Goal: Communication & Community: Answer question/provide support

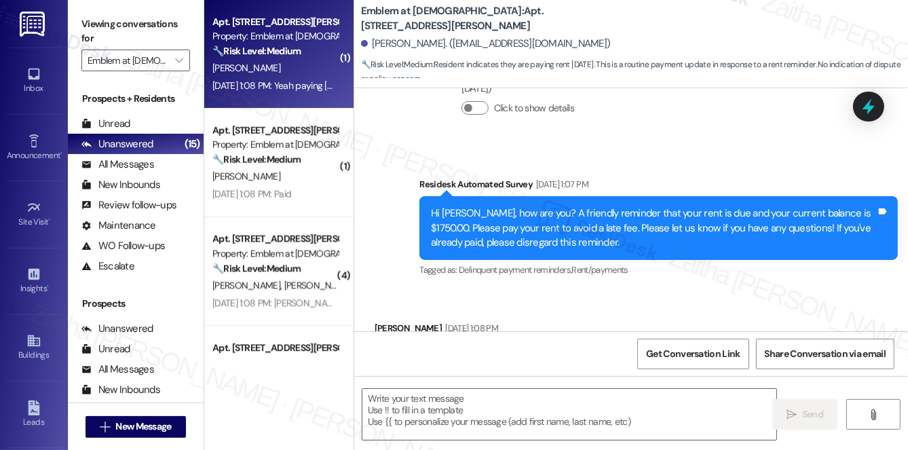
scroll to position [10142, 0]
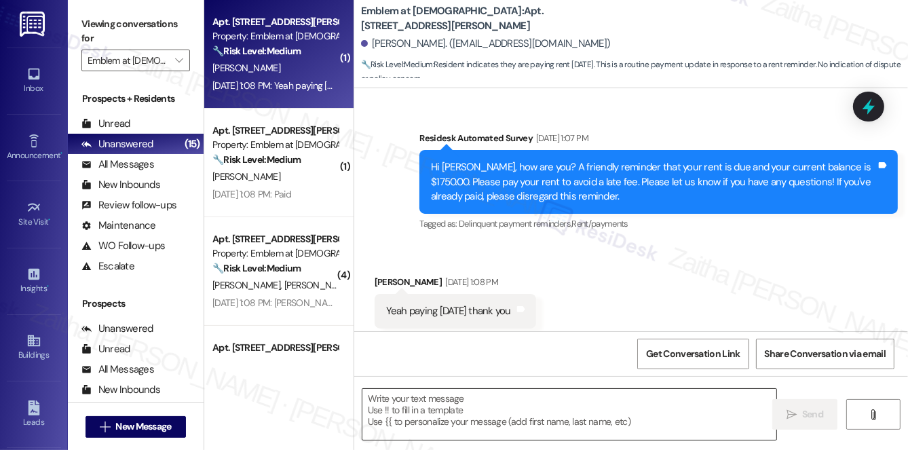
click at [452, 414] on textarea at bounding box center [569, 414] width 414 height 51
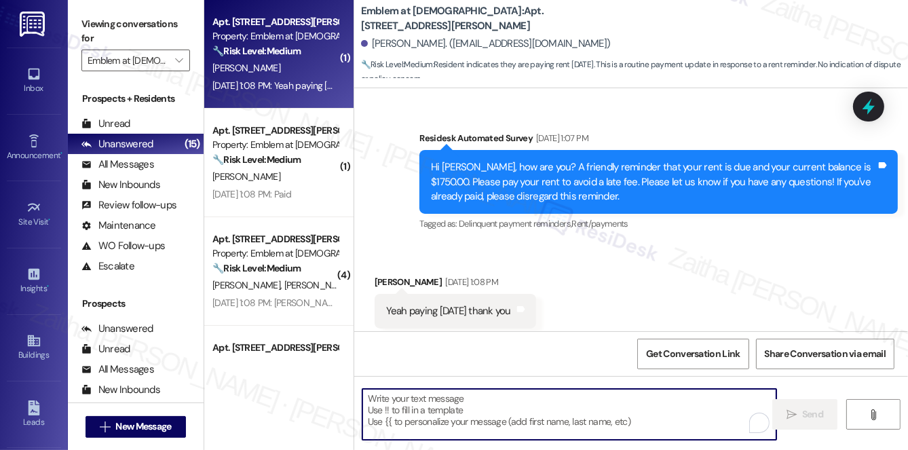
click at [379, 275] on div "[PERSON_NAME] [DATE] 1:08 PM" at bounding box center [456, 284] width 162 height 19
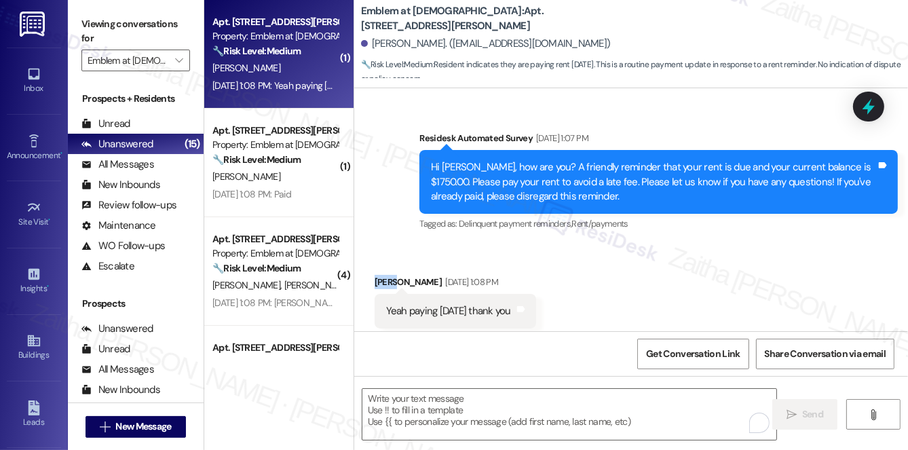
click at [379, 275] on div "[PERSON_NAME] [DATE] 1:08 PM" at bounding box center [456, 284] width 162 height 19
copy div "[PERSON_NAME]"
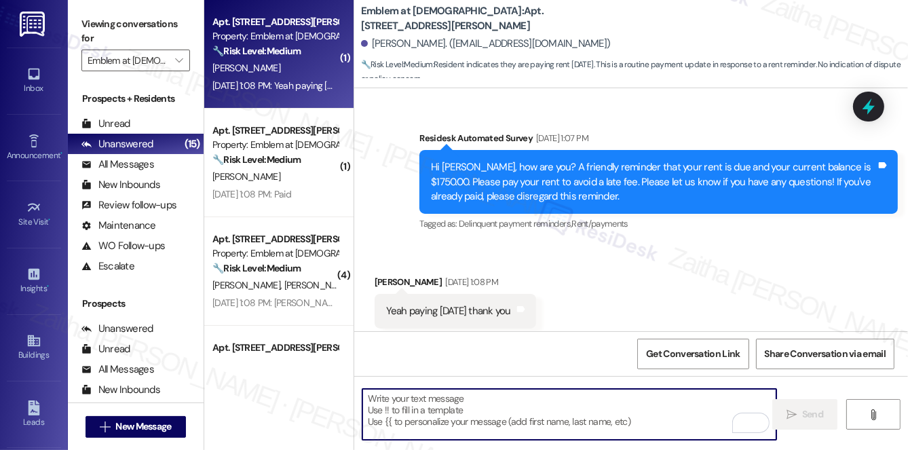
click at [408, 413] on textarea "To enrich screen reader interactions, please activate Accessibility in Grammarl…" at bounding box center [569, 414] width 414 height 51
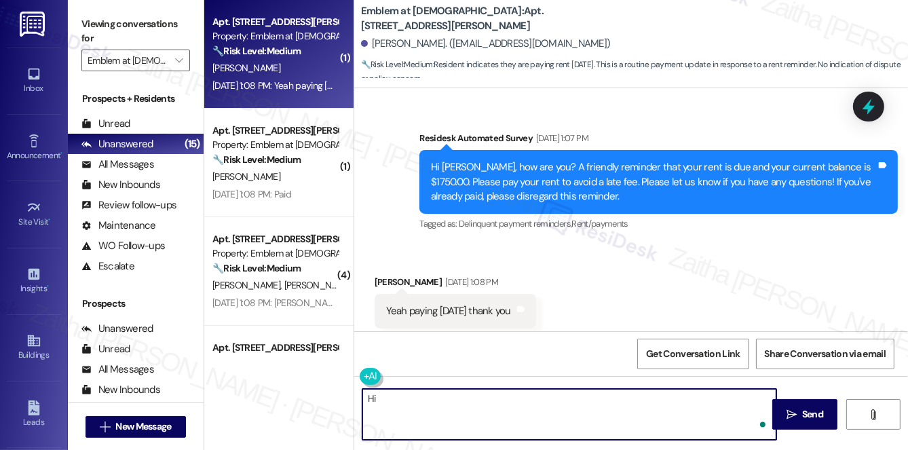
paste textarea "[PERSON_NAME]"
click at [393, 393] on textarea "Hi [PERSON_NAME]! I apologize" at bounding box center [569, 414] width 414 height 51
click at [581, 398] on textarea "Hi [PERSON_NAME], thank you for letting me know! I apologize" at bounding box center [569, 414] width 414 height 51
click at [516, 396] on textarea "Hi [PERSON_NAME], thank you for letting me know! I apologize" at bounding box center [569, 414] width 414 height 51
click at [601, 406] on textarea "Hi [PERSON_NAME], thank you for letting me know, and I apologize" at bounding box center [569, 414] width 414 height 51
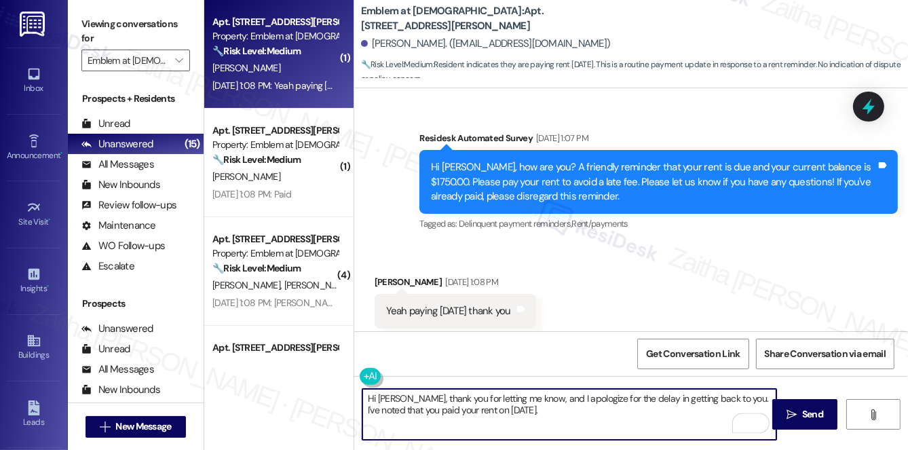
paste textarea "Please don't hesitate to reach out with any questions or concerns you may have.…"
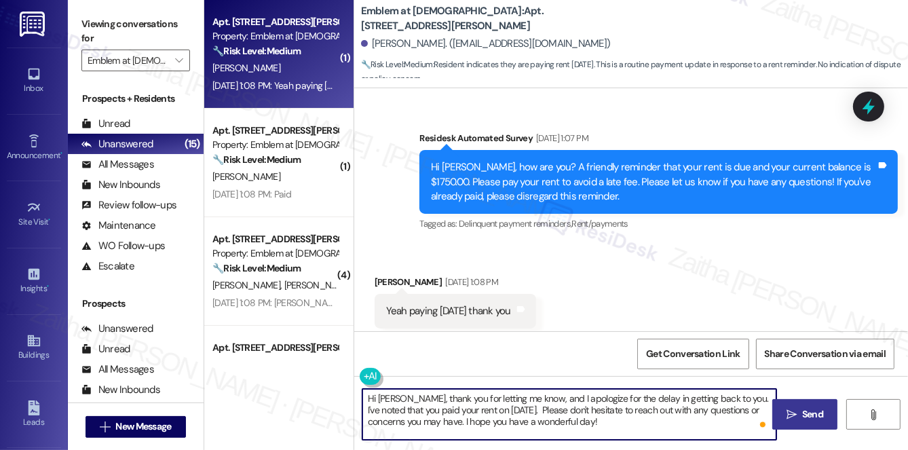
type textarea "Hi [PERSON_NAME], thank you for letting me know, and I apologize for the delay …"
click at [803, 409] on span "Send" at bounding box center [812, 414] width 21 height 14
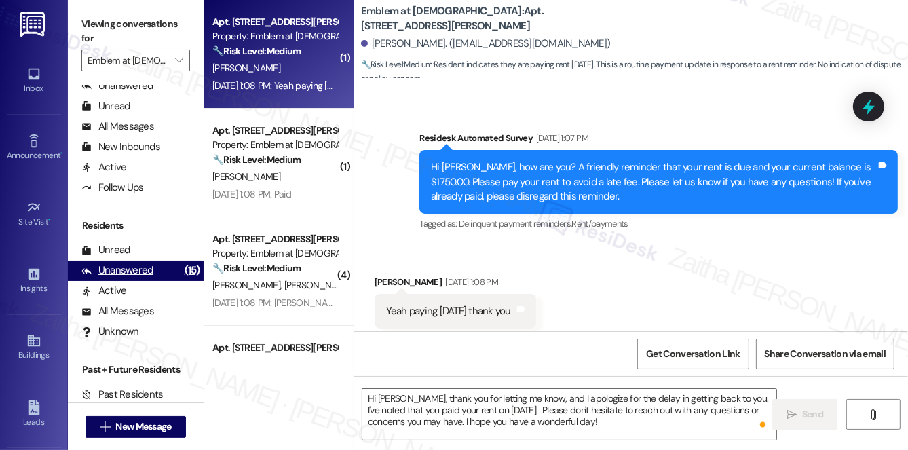
click at [128, 276] on div "Unanswered" at bounding box center [117, 270] width 72 height 14
click at [291, 85] on div "[DATE] 1:08 PM: Paid [DATE] 1:08 PM: Paid" at bounding box center [251, 85] width 79 height 12
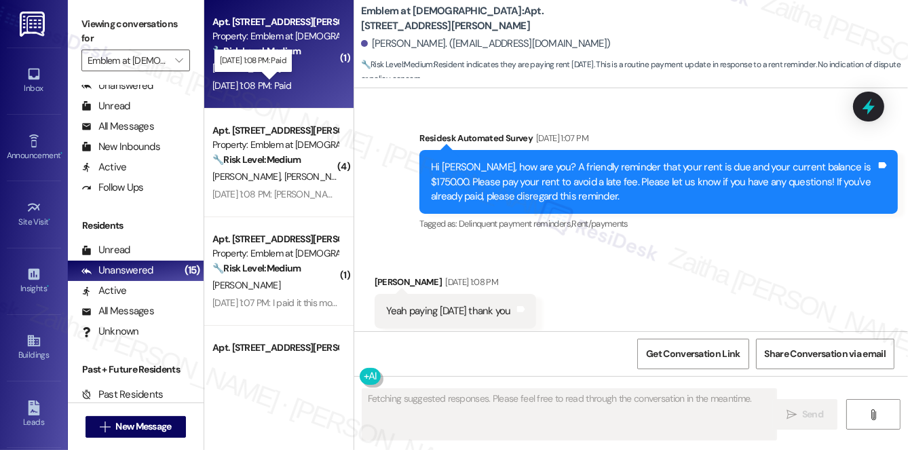
type textarea "Fetching suggested responses. Please feel free to read through the conversation…"
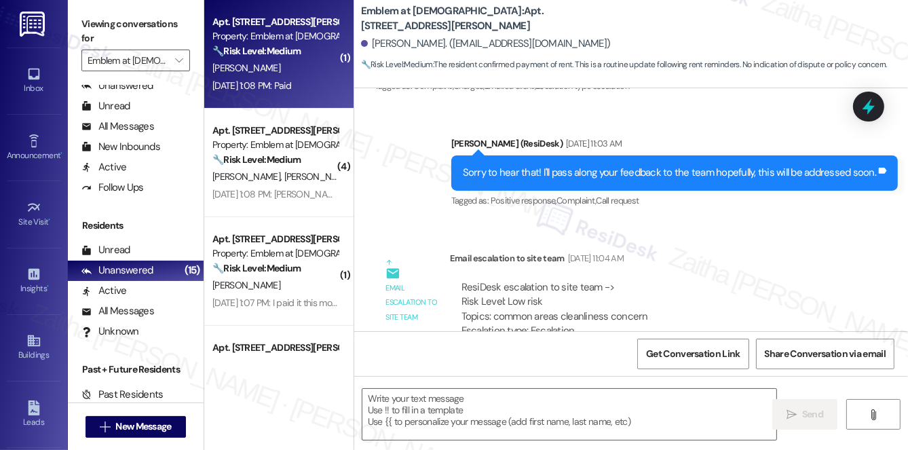
type textarea "Fetching suggested responses. Please feel free to read through the conversation…"
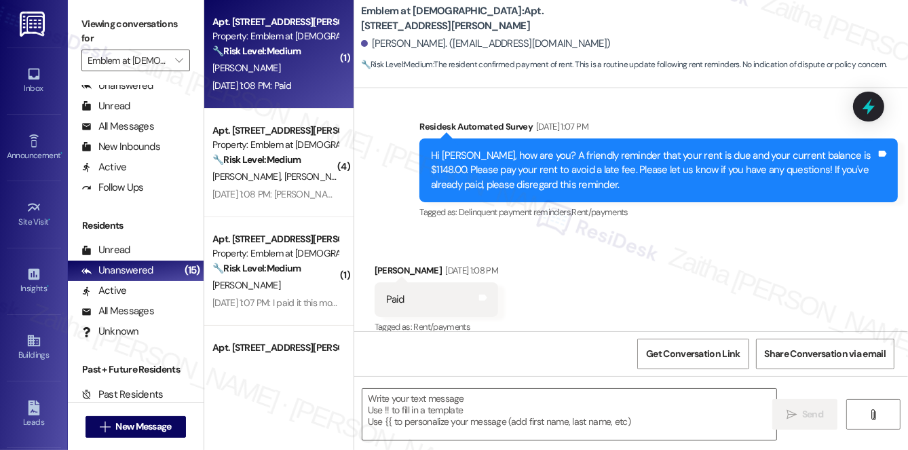
scroll to position [12267, 0]
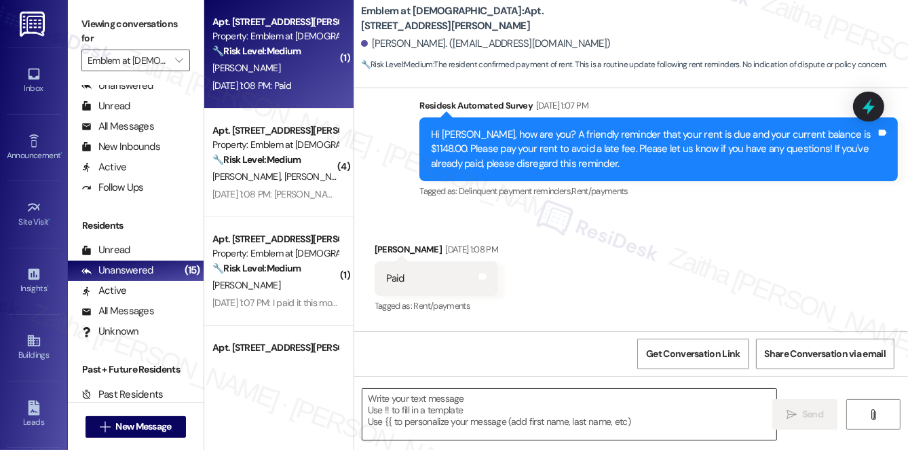
click at [405, 404] on textarea at bounding box center [569, 414] width 414 height 51
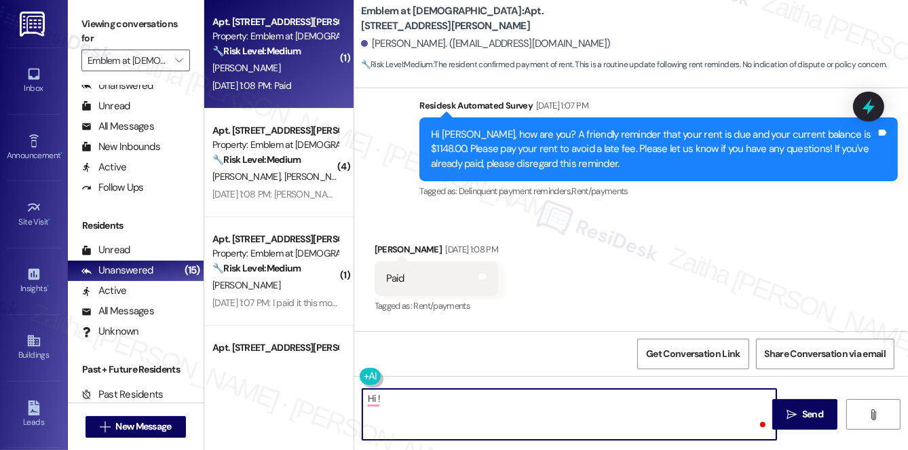
paste textarea "Thanks for confirming your payment! We appreciate you taking care of it. Let us…"
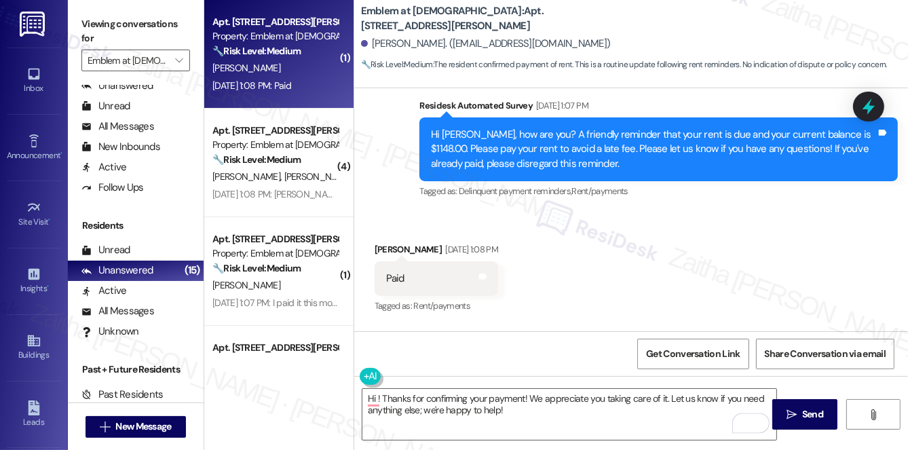
click at [384, 242] on div "[PERSON_NAME] [DATE] 1:08 PM" at bounding box center [437, 251] width 124 height 19
copy div "Lakeeya"
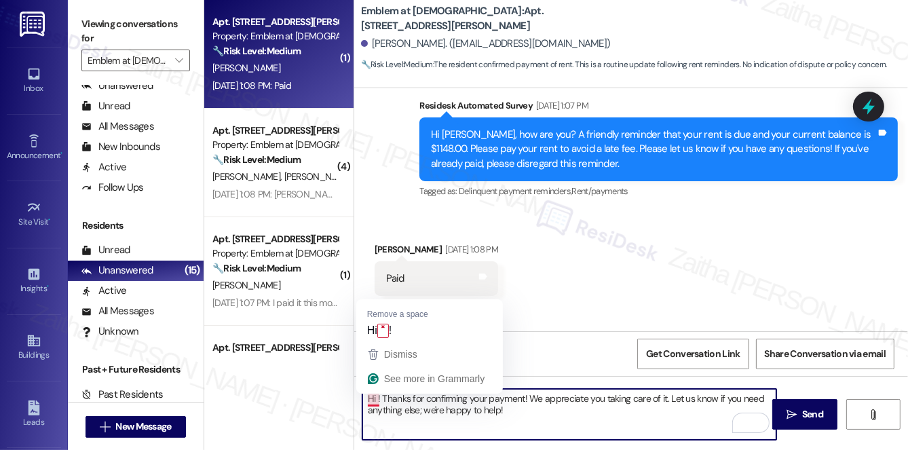
click at [374, 396] on textarea "Hi ! Thanks for confirming your payment! We appreciate you taking care of it. L…" at bounding box center [569, 414] width 414 height 51
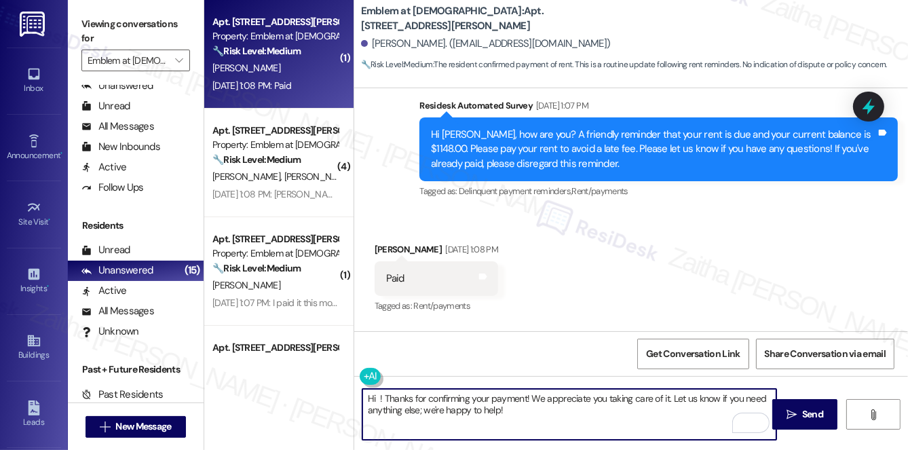
paste textarea "Lakeeya"
click at [550, 407] on textarea "Hi [PERSON_NAME]! Thanks for confirming your payment! We appreciate you taking …" at bounding box center [569, 414] width 414 height 51
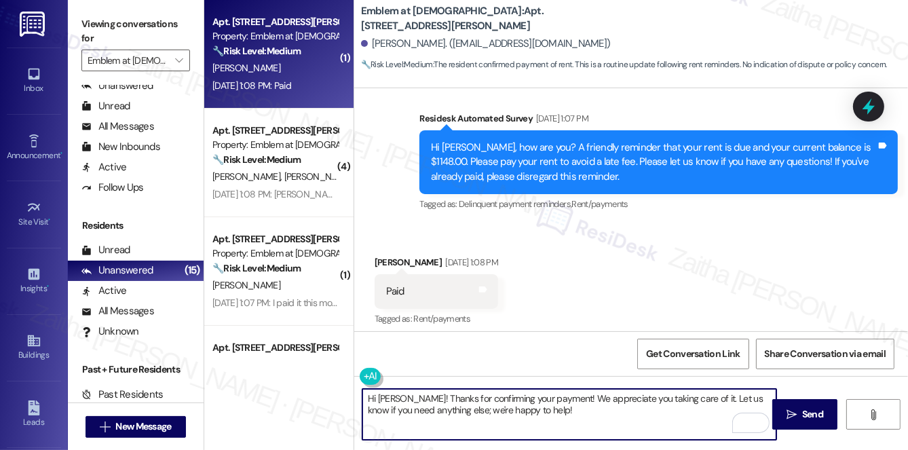
scroll to position [12328, 0]
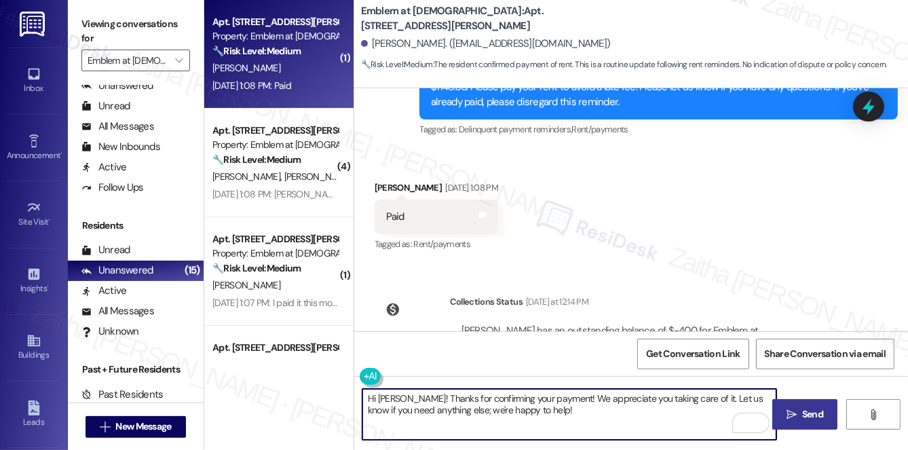
type textarea "Hi [PERSON_NAME]! Thanks for confirming your payment! We appreciate you taking …"
click at [802, 409] on span "Send" at bounding box center [812, 414] width 21 height 14
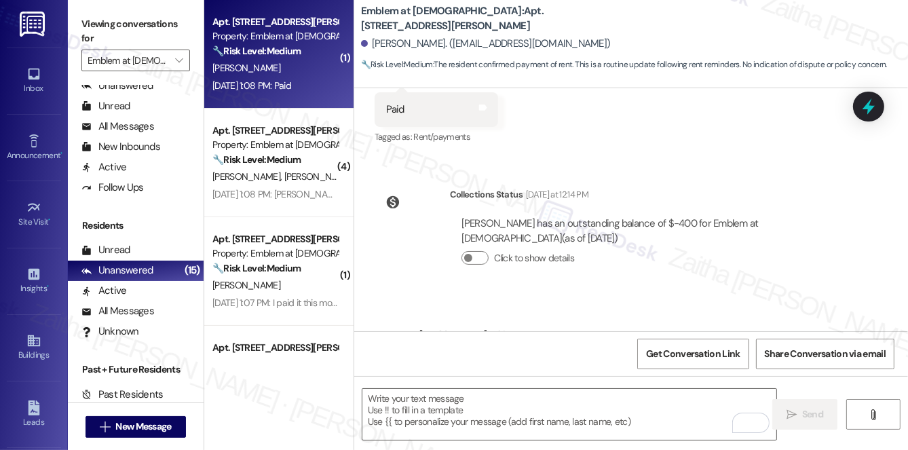
scroll to position [12438, 0]
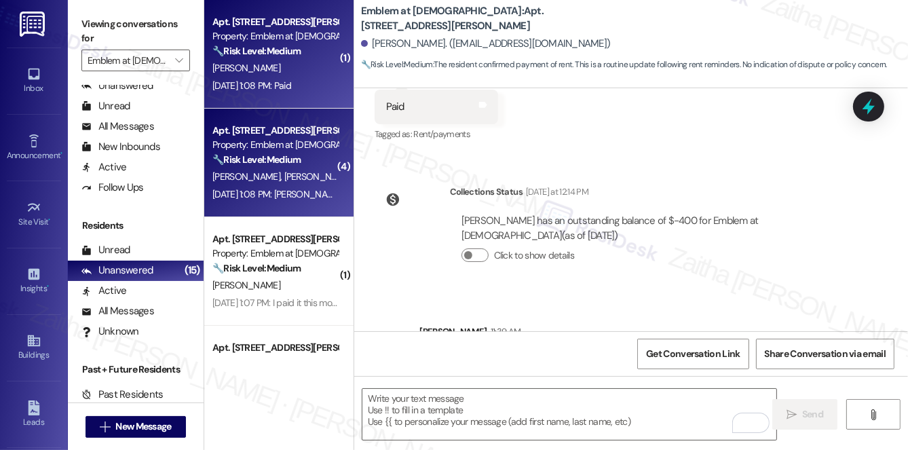
click at [303, 172] on div "[PERSON_NAME] [PERSON_NAME]" at bounding box center [275, 176] width 128 height 17
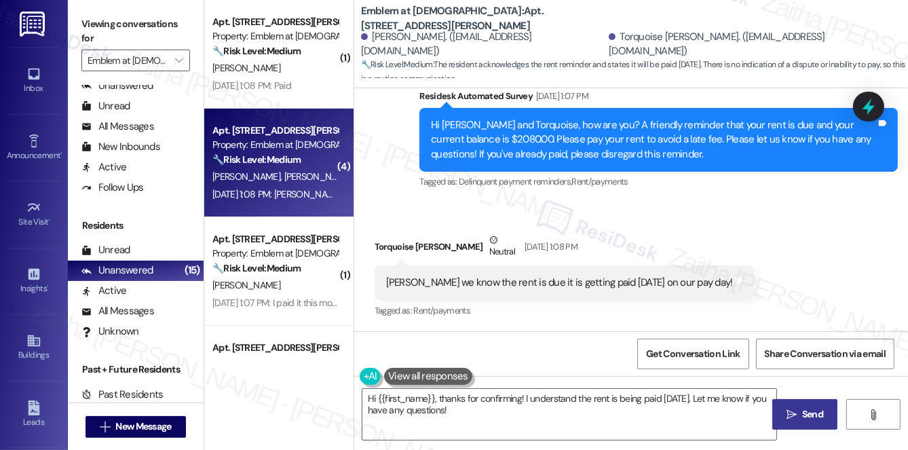
scroll to position [2592, 0]
click at [391, 248] on div "Torquoise Georges Neutral [DATE] 1:08 PM" at bounding box center [565, 249] width 380 height 33
copy div "Torquoise"
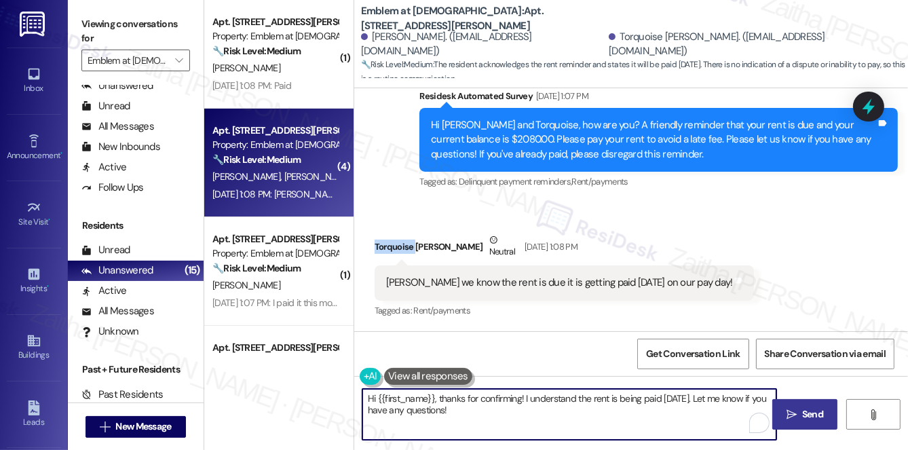
click at [408, 399] on textarea "Hi {{first_name}}, thanks for confirming! I understand the rent is being paid […" at bounding box center [569, 414] width 414 height 51
click at [408, 400] on textarea "Hi {{first_name}}, thanks for confirming! I understand the rent is being paid […" at bounding box center [569, 414] width 414 height 51
paste textarea "Torquoise"
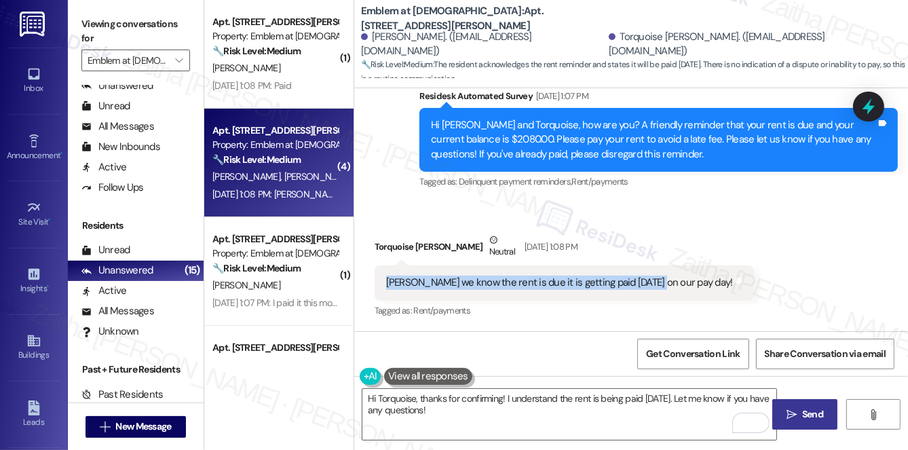
drag, startPoint x: 381, startPoint y: 282, endPoint x: 650, endPoint y: 288, distance: 268.8
click at [650, 288] on div "[PERSON_NAME] we know the rent is due it is getting paid [DATE] on our pay day!…" at bounding box center [565, 282] width 380 height 35
click at [771, 278] on div "Received via SMS Torquoise [PERSON_NAME] [DATE] 1:08 PM [PERSON_NAME] we know t…" at bounding box center [631, 266] width 554 height 129
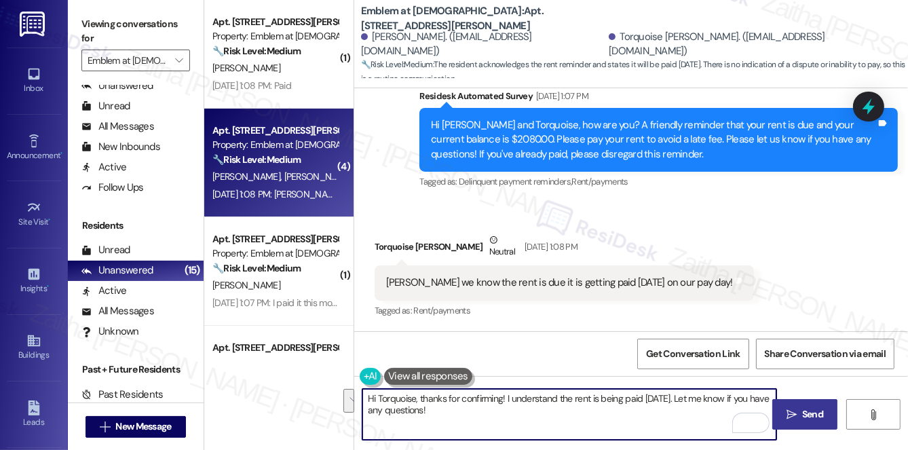
drag, startPoint x: 510, startPoint y: 398, endPoint x: 520, endPoint y: 411, distance: 16.0
click at [520, 411] on textarea "Hi Torquoise, thanks for confirming! I understand the rent is being paid [DATE]…" at bounding box center [569, 414] width 414 height 51
paste textarea "Please don't hesitate to reach out with any questions or concerns you may have.…"
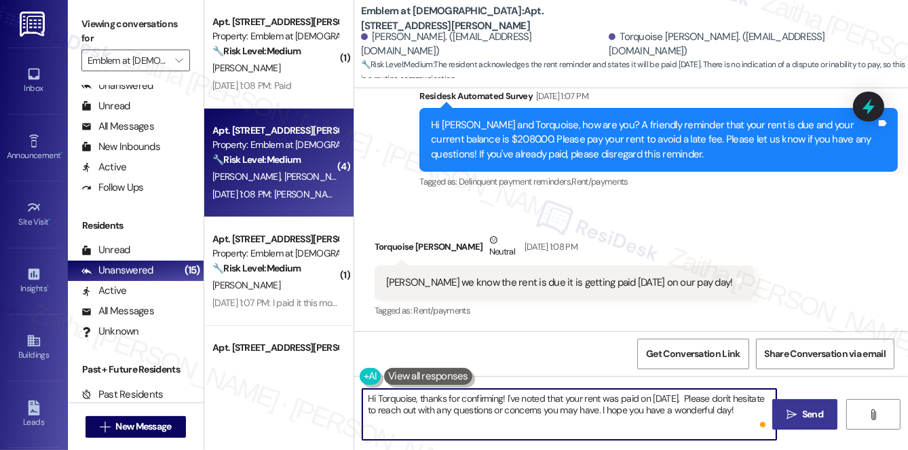
type textarea "Hi Torquoise, thanks for confirming! I've noted that your rent was paid on [DAT…"
click at [804, 411] on span "Send" at bounding box center [812, 414] width 21 height 14
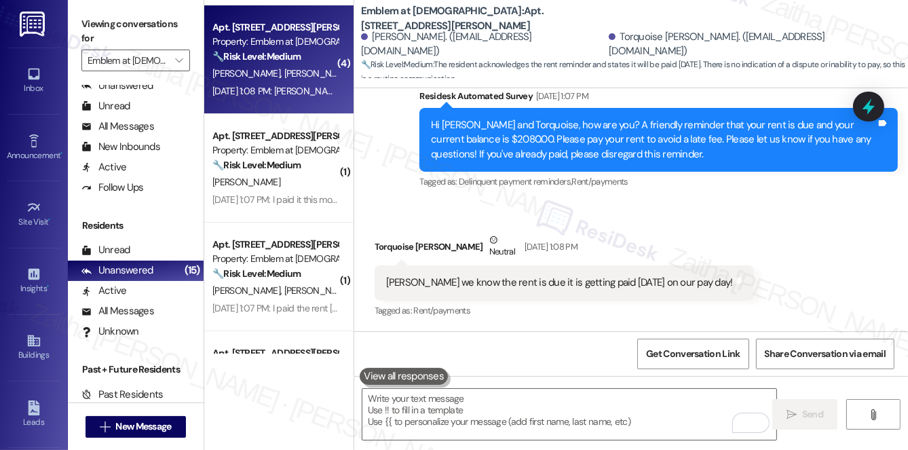
scroll to position [123, 0]
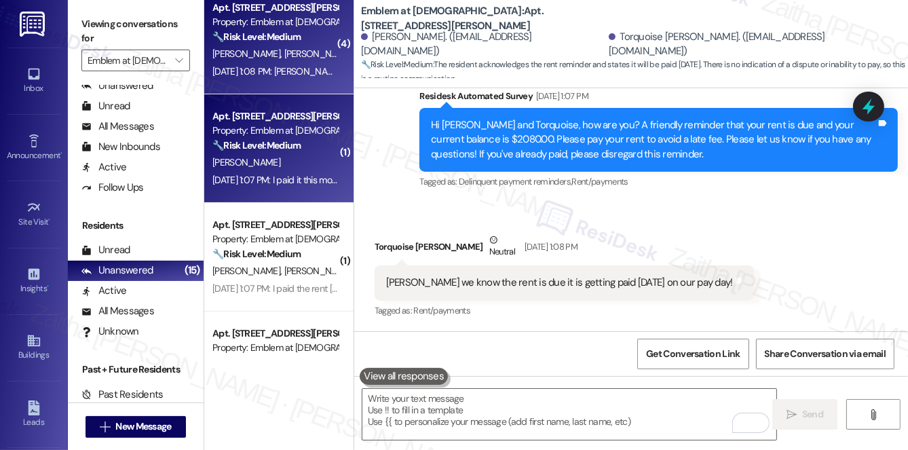
click at [320, 164] on div "[PERSON_NAME]" at bounding box center [275, 162] width 128 height 17
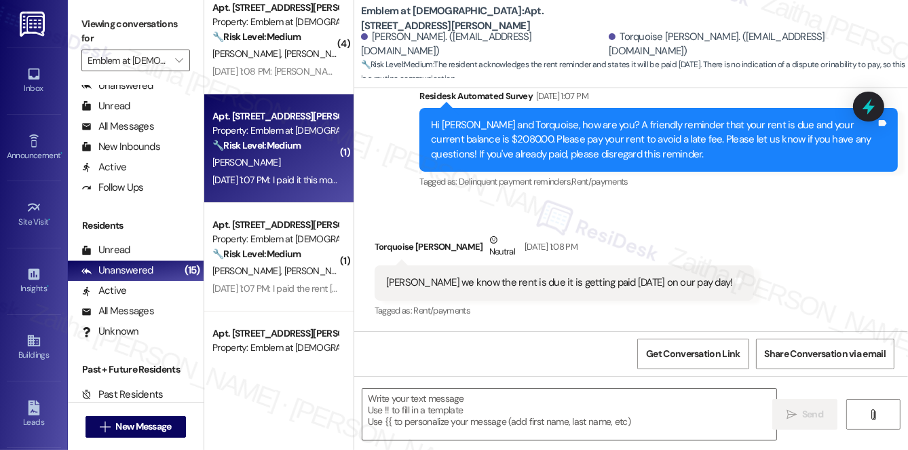
type textarea "Fetching suggested responses. Please feel free to read through the conversation…"
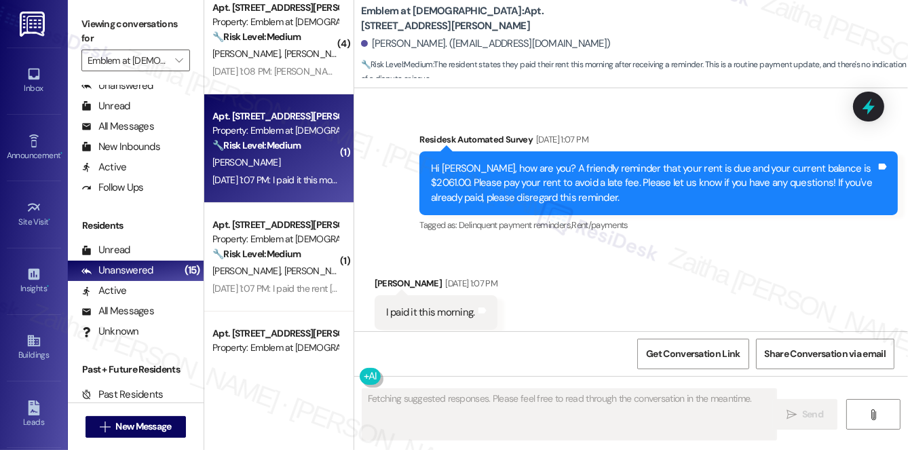
scroll to position [6342, 0]
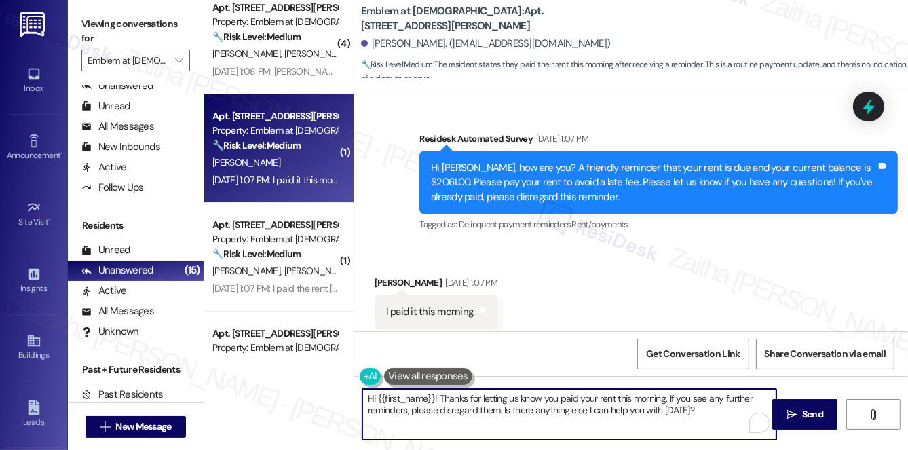
drag, startPoint x: 440, startPoint y: 397, endPoint x: 704, endPoint y: 416, distance: 264.7
click at [704, 416] on textarea "Hi {{first_name}}! Thanks for letting us know you paid your rent this morning. …" at bounding box center [569, 414] width 414 height 51
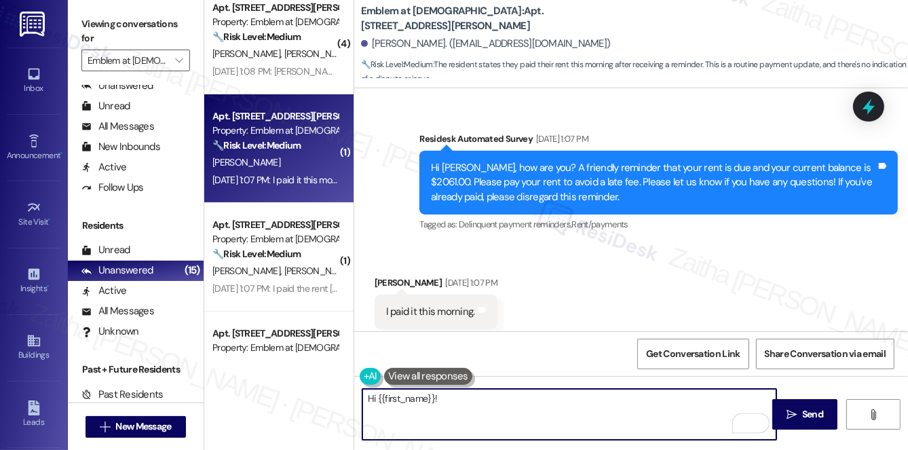
paste textarea "Thanks for confirming your payment! We appreciate you taking care of it. Let us…"
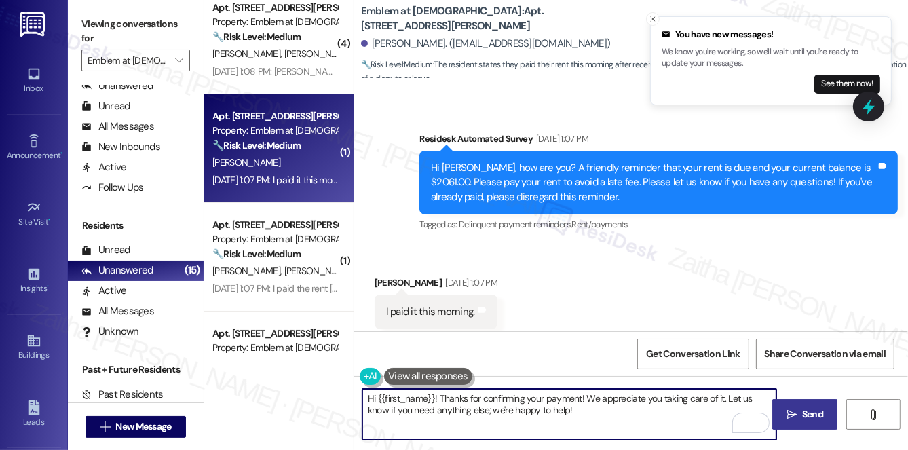
type textarea "Hi {{first_name}}! Thanks for confirming your payment! We appreciate you taking…"
click at [807, 406] on button " Send" at bounding box center [805, 414] width 66 height 31
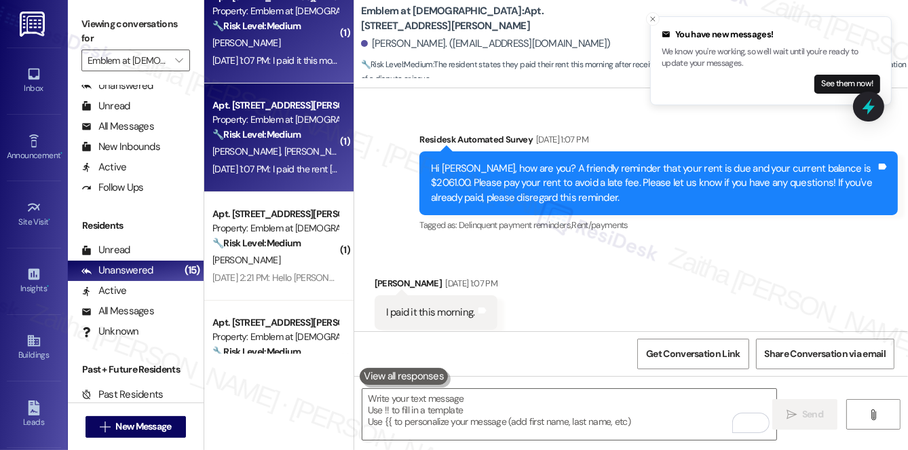
scroll to position [246, 0]
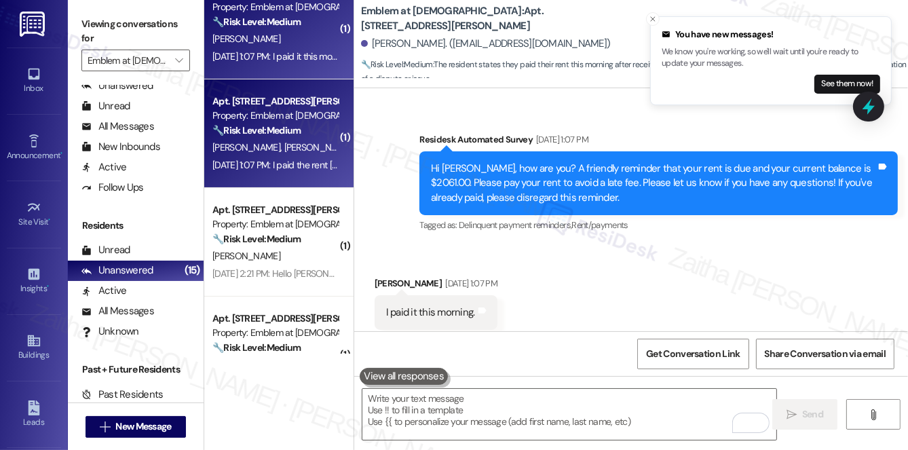
click at [231, 142] on span "[PERSON_NAME]" at bounding box center [248, 147] width 72 height 12
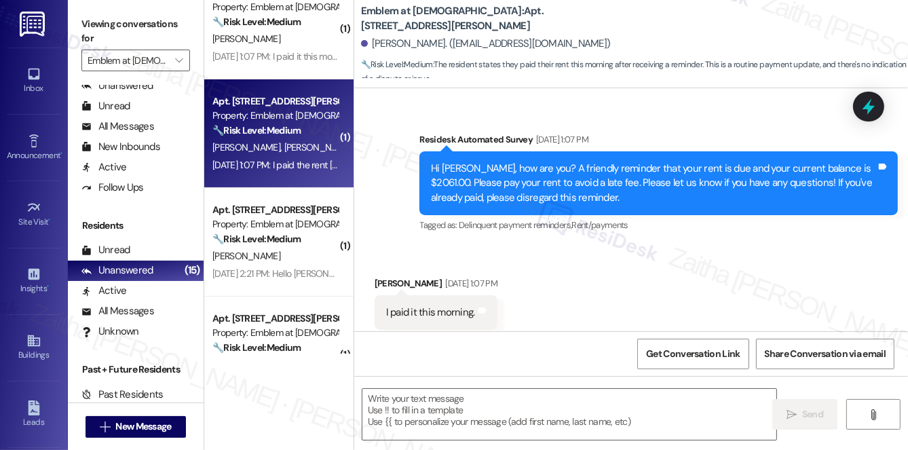
type textarea "Fetching suggested responses. Please feel free to read through the conversation…"
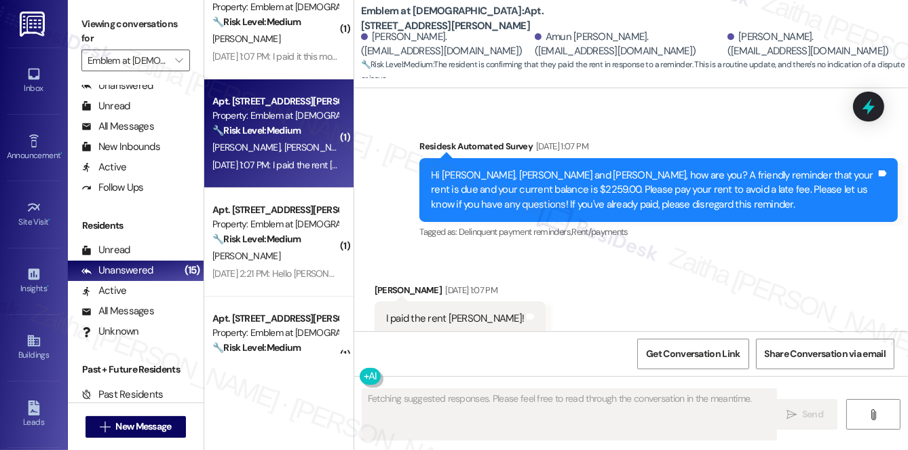
scroll to position [523, 0]
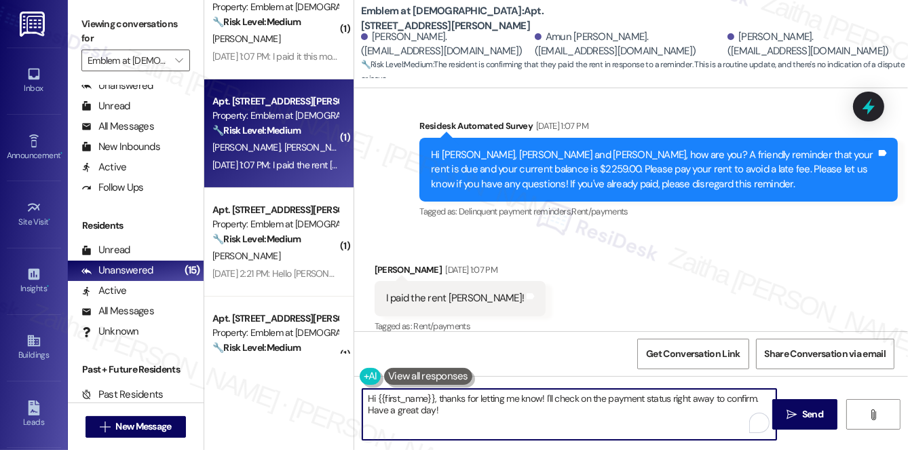
drag, startPoint x: 434, startPoint y: 393, endPoint x: 451, endPoint y: 419, distance: 30.9
click at [451, 419] on textarea "Hi {{first_name}}, thanks for letting me know! I'll check on the payment status…" at bounding box center [569, 414] width 414 height 51
paste textarea "Thanks for confirming your payment! We appreciate you taking care of it. Let us…"
click at [381, 263] on div "[PERSON_NAME] [DATE] 1:07 PM" at bounding box center [461, 272] width 172 height 19
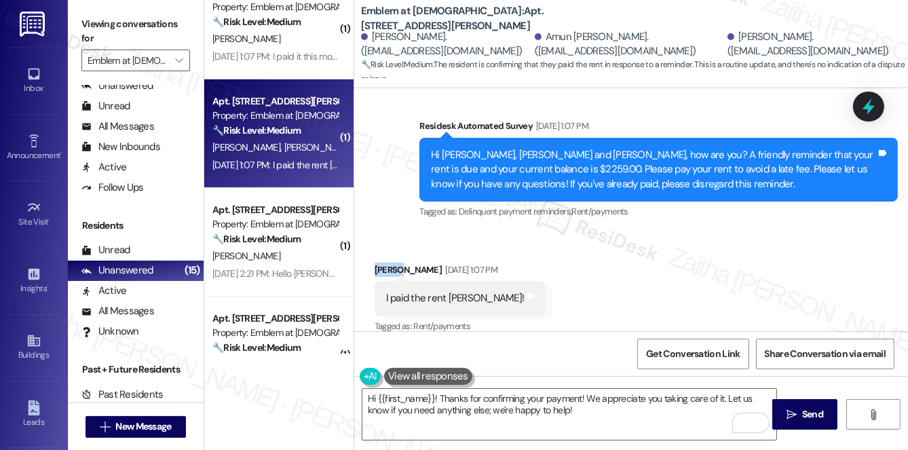
click at [381, 263] on div "[PERSON_NAME] [DATE] 1:07 PM" at bounding box center [461, 272] width 172 height 19
copy div "Sameer"
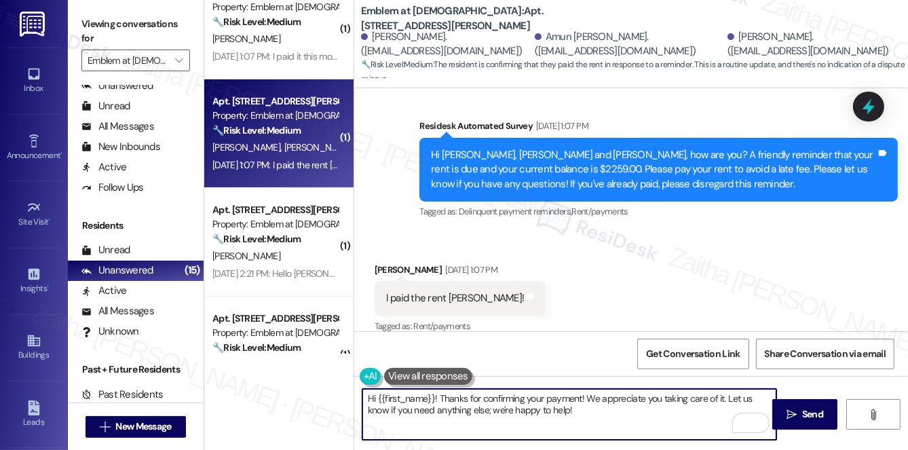
click at [419, 395] on textarea "Hi {{first_name}}! Thanks for confirming your payment! We appreciate you taking…" at bounding box center [569, 414] width 414 height 51
click at [419, 394] on textarea "Hi {{first_name}}! Thanks for confirming your payment! We appreciate you taking…" at bounding box center [569, 414] width 414 height 51
paste textarea "Sameer"
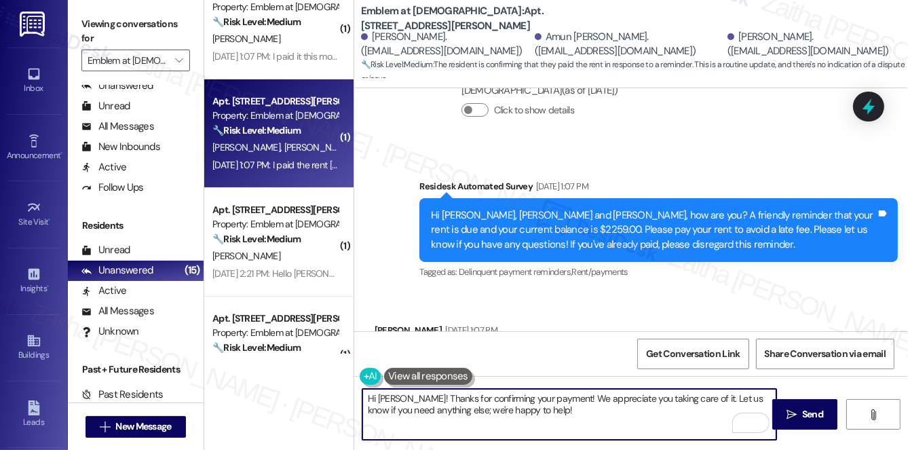
scroll to position [524, 0]
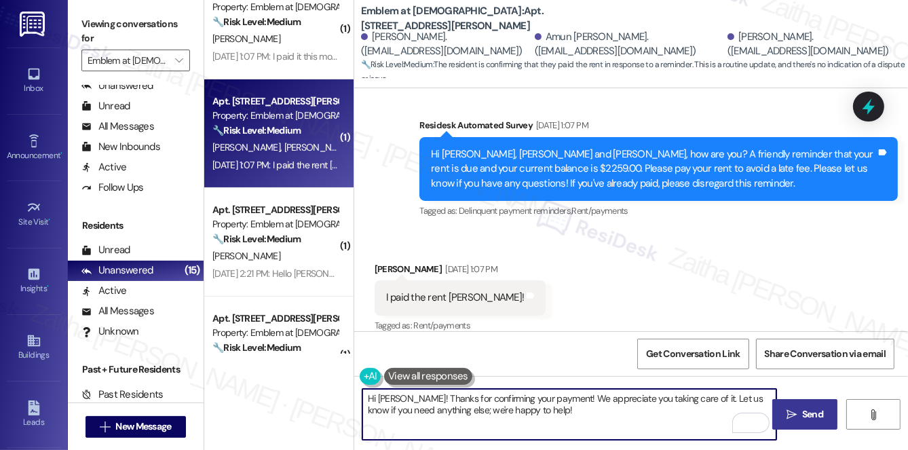
type textarea "Hi [PERSON_NAME]! Thanks for confirming your payment! We appreciate you taking …"
click at [818, 415] on span "Send" at bounding box center [812, 414] width 21 height 14
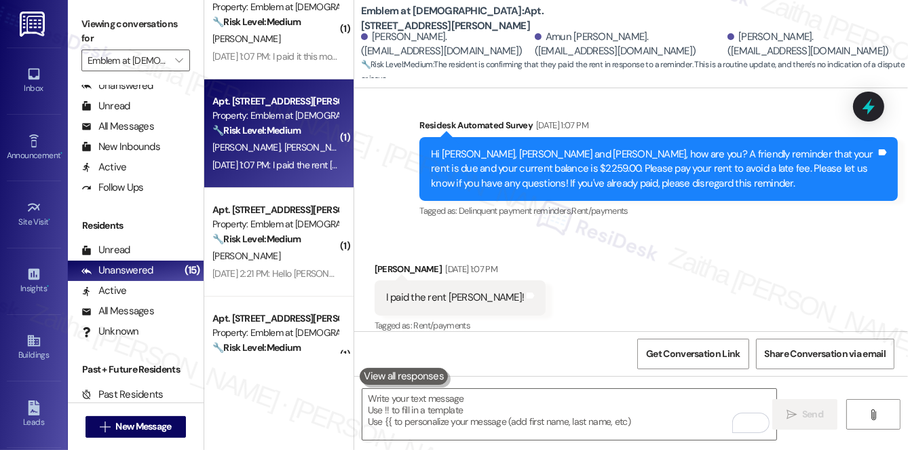
scroll to position [523, 0]
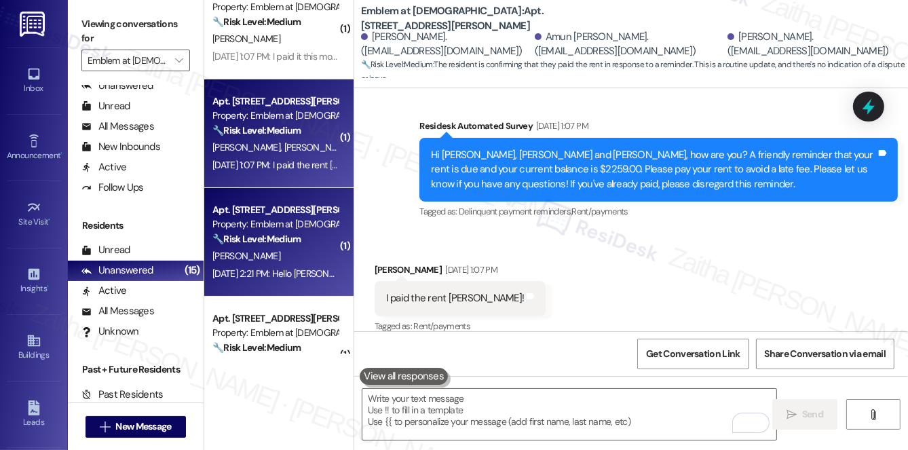
click at [295, 257] on div "[PERSON_NAME]" at bounding box center [275, 256] width 128 height 17
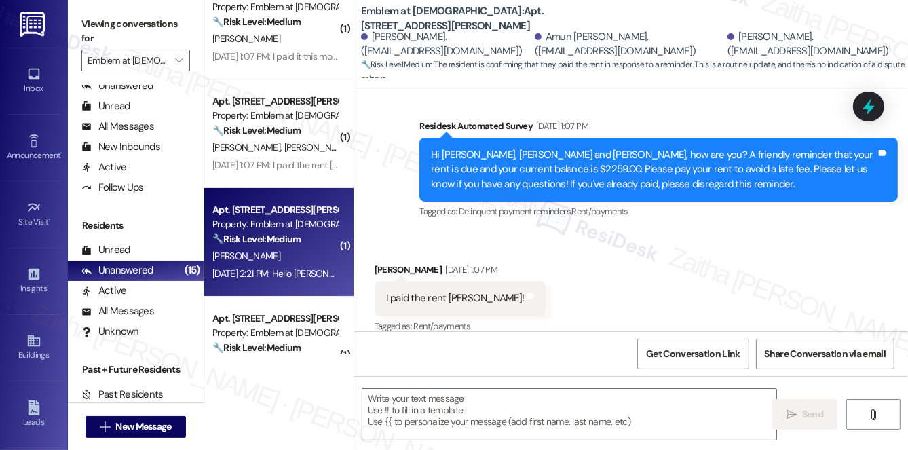
type textarea "Fetching suggested responses. Please feel free to read through the conversation…"
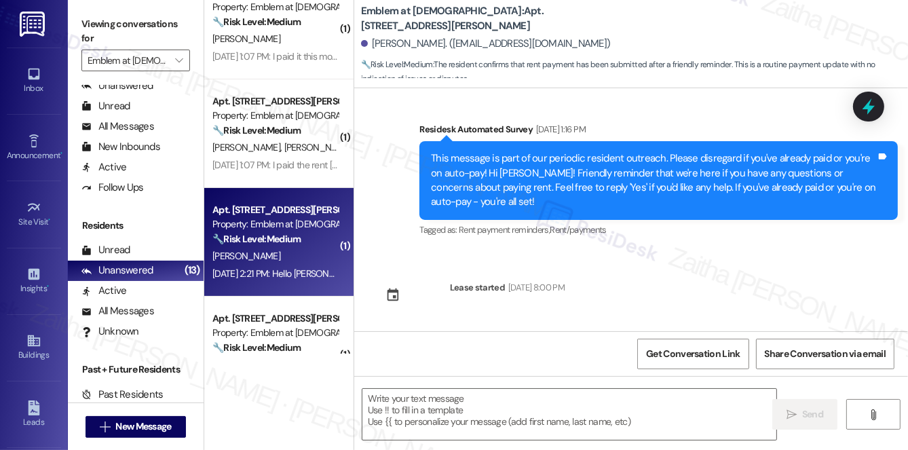
scroll to position [4969, 0]
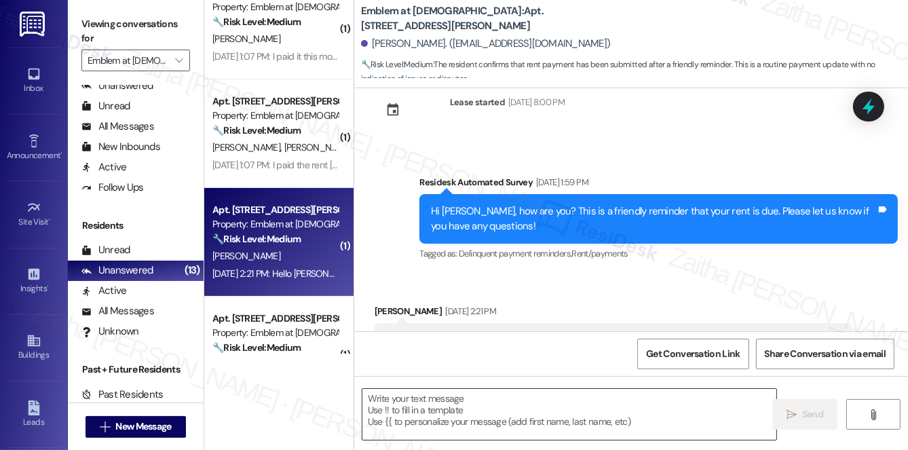
click at [449, 420] on textarea at bounding box center [569, 414] width 414 height 51
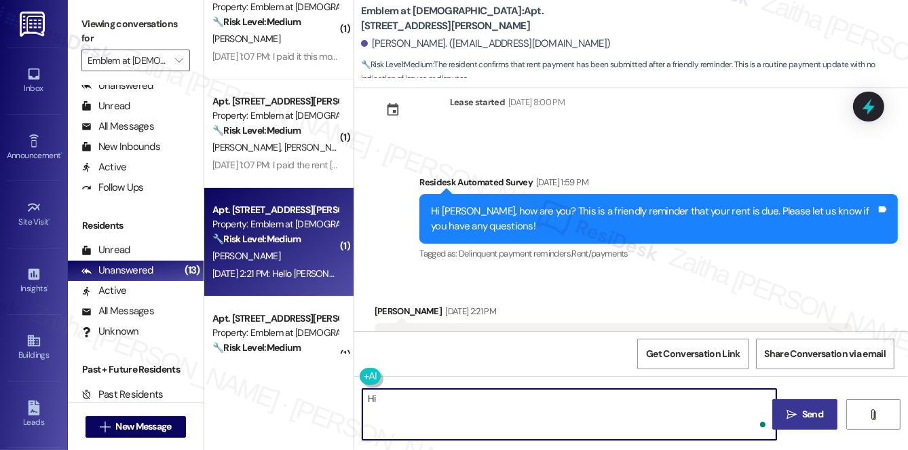
paste textarea "Sameer"
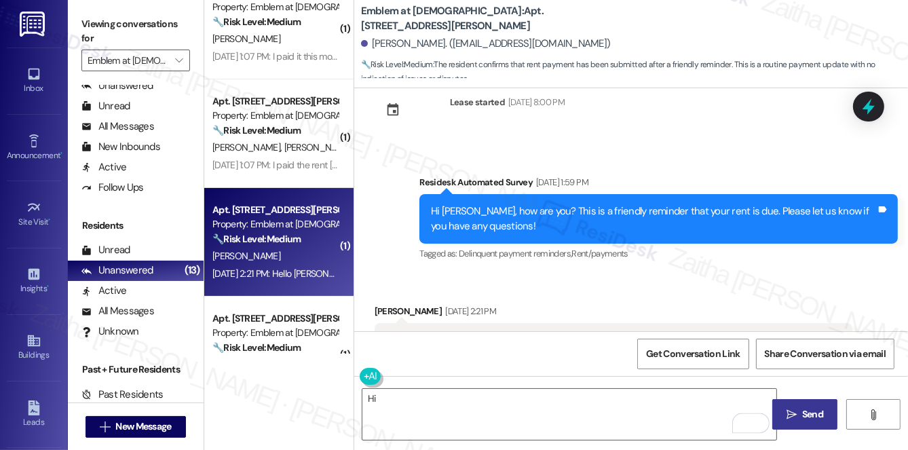
click at [383, 304] on div "[PERSON_NAME] [DATE] 2:21 PM" at bounding box center [614, 313] width 478 height 19
copy div "[PERSON_NAME]"
click at [390, 400] on textarea "Hi" at bounding box center [569, 414] width 414 height 51
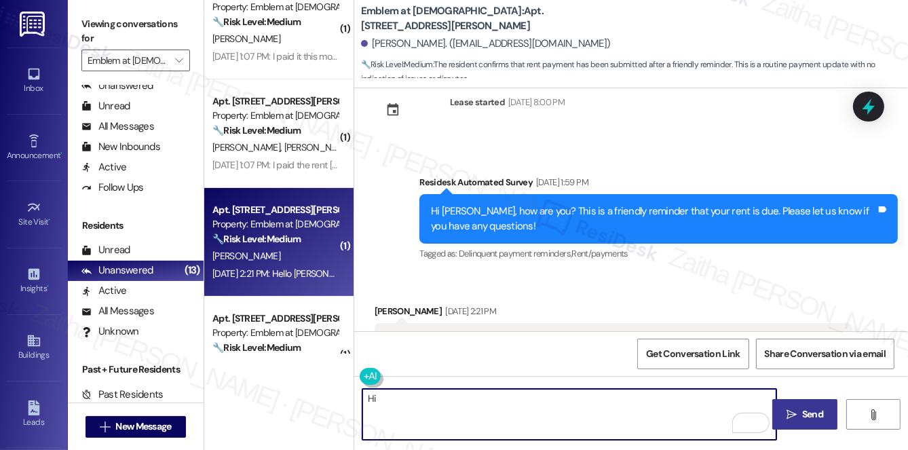
paste textarea "[PERSON_NAME]"
paste textarea "Thanks for confirming your payment! We appreciate you taking care of it. Let us…"
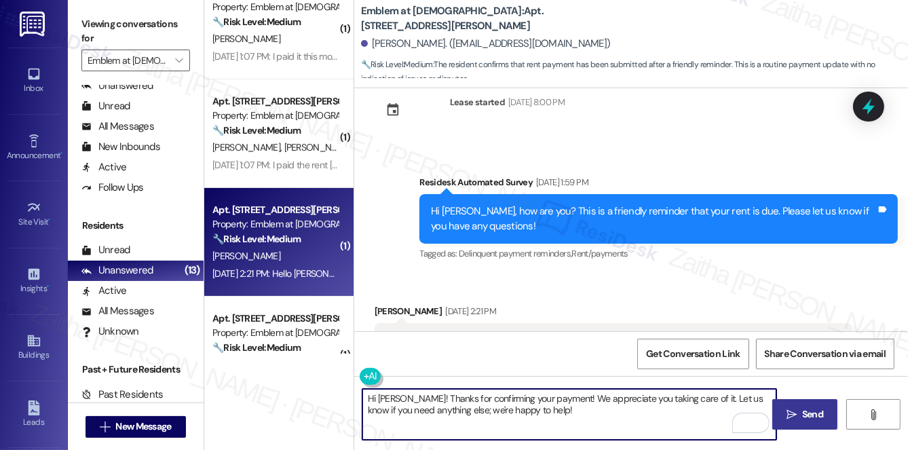
type textarea "Hi [PERSON_NAME]! Thanks for confirming your payment! We appreciate you taking …"
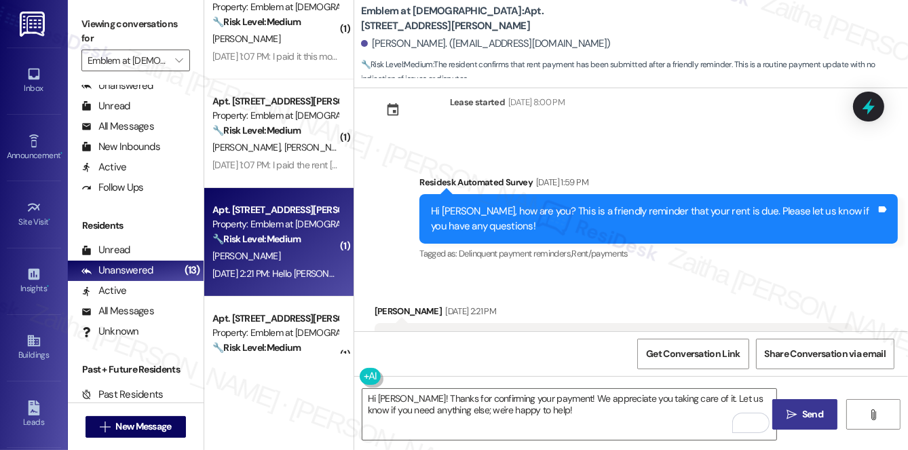
click at [804, 419] on span "Send" at bounding box center [812, 414] width 21 height 14
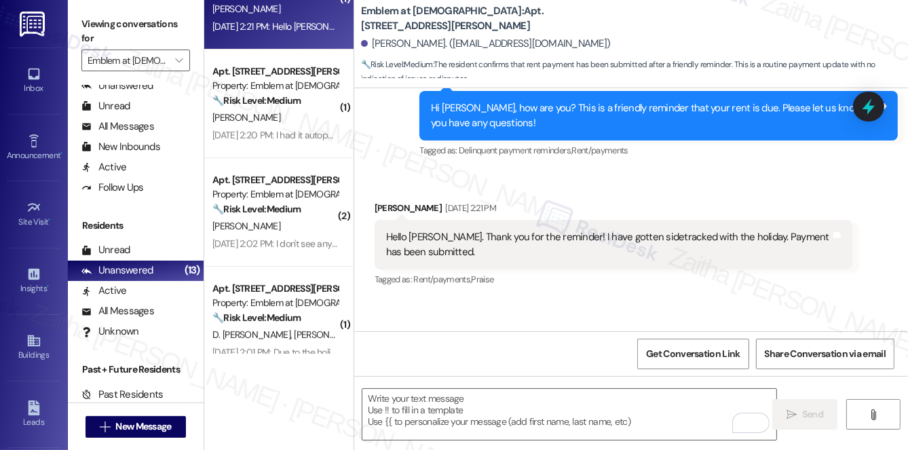
scroll to position [5079, 0]
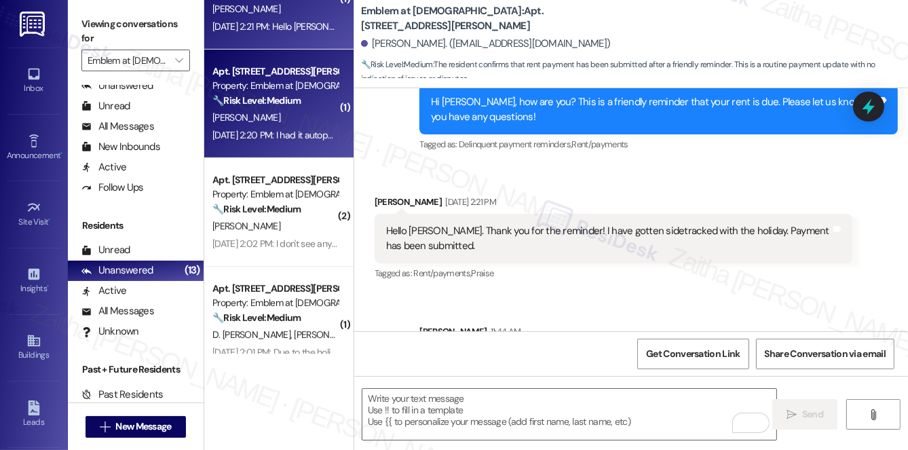
click at [290, 111] on div "[PERSON_NAME]" at bounding box center [275, 117] width 128 height 17
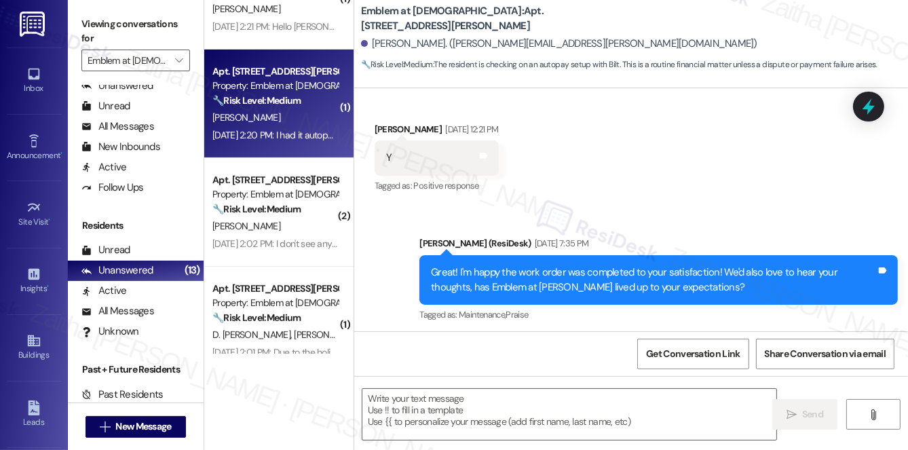
type textarea "Fetching suggested responses. Please feel free to read through the conversation…"
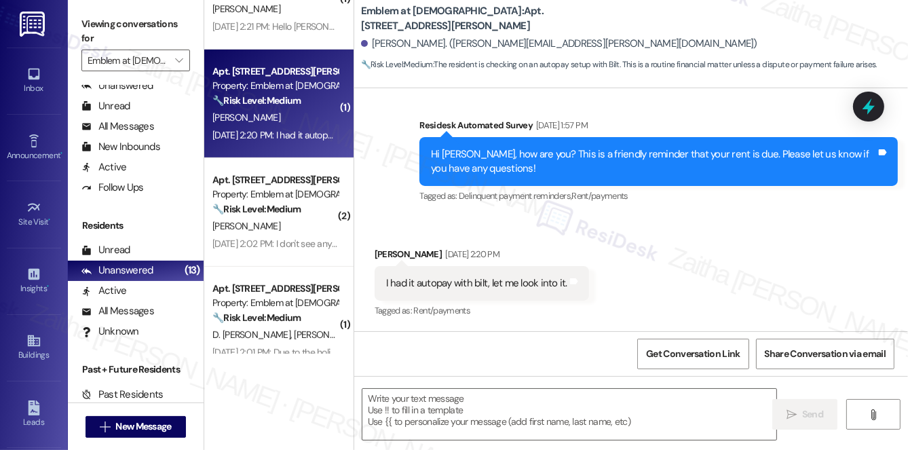
scroll to position [776, 0]
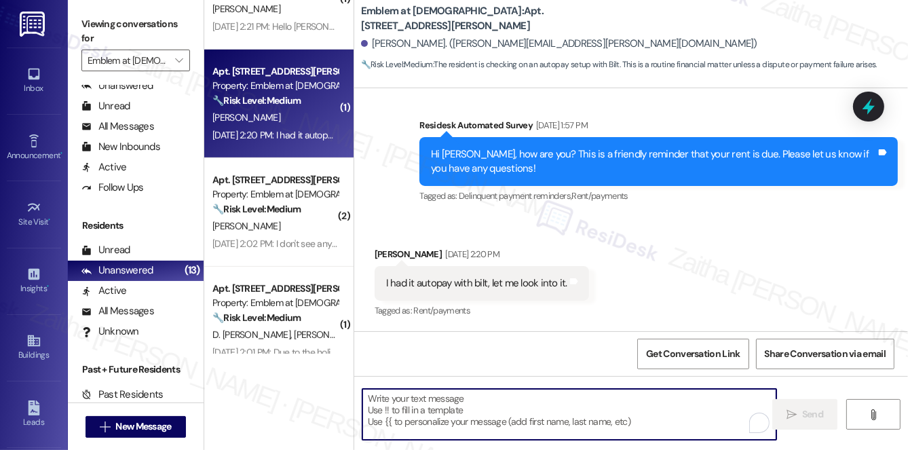
click at [483, 413] on textarea "To enrich screen reader interactions, please activate Accessibility in Grammarl…" at bounding box center [569, 414] width 414 height 51
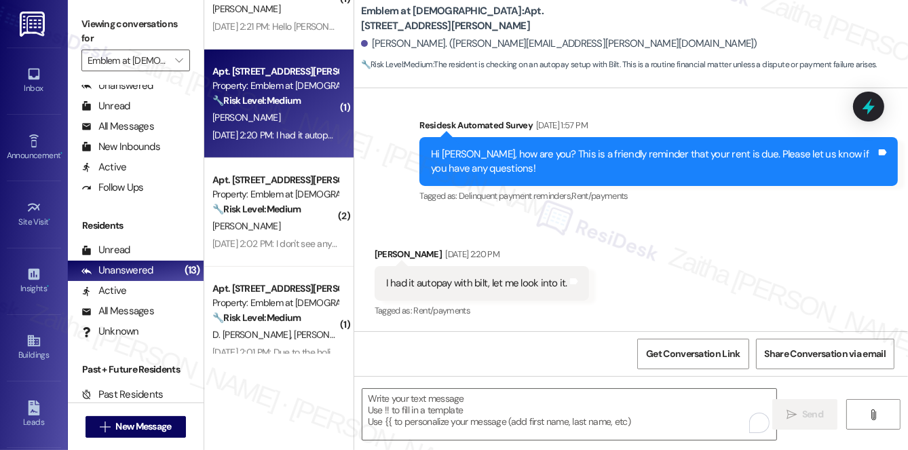
click at [383, 253] on div "[PERSON_NAME] [DATE] 2:20 PM" at bounding box center [482, 256] width 214 height 19
copy div "[PERSON_NAME]"
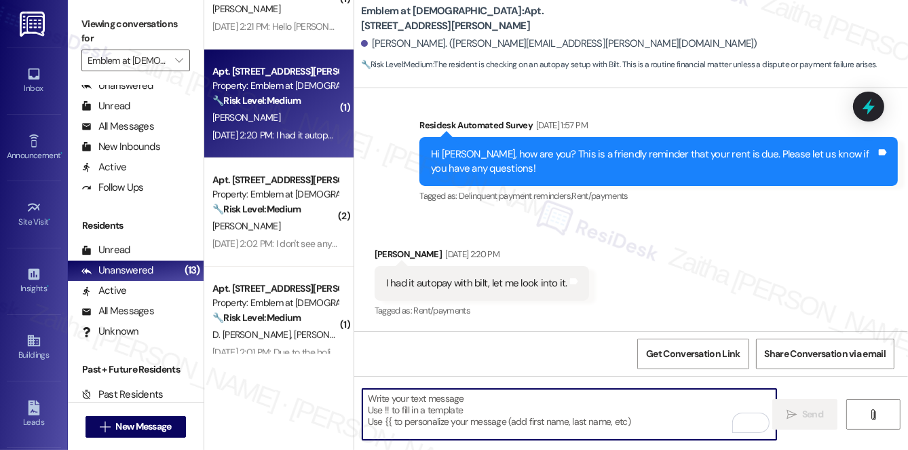
click at [415, 411] on textarea "To enrich screen reader interactions, please activate Accessibility in Grammarl…" at bounding box center [569, 414] width 414 height 51
paste textarea "[PERSON_NAME]"
type textarea "[PERSON_NAME]"
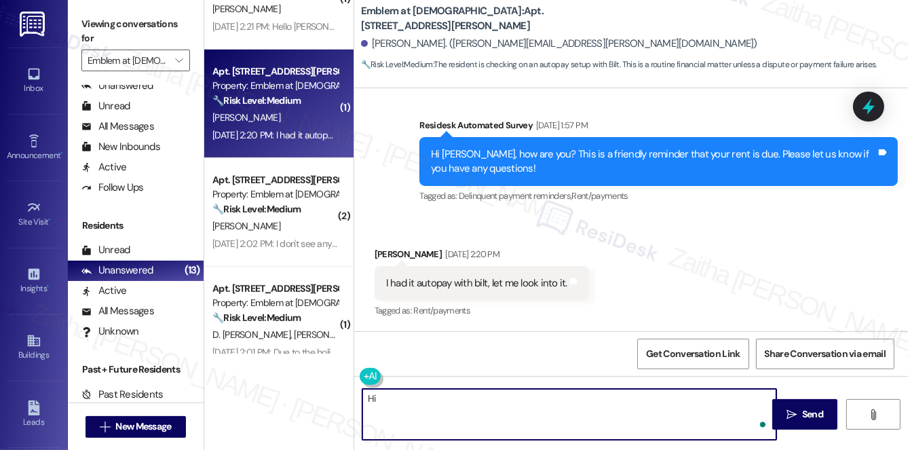
paste textarea "[PERSON_NAME]"
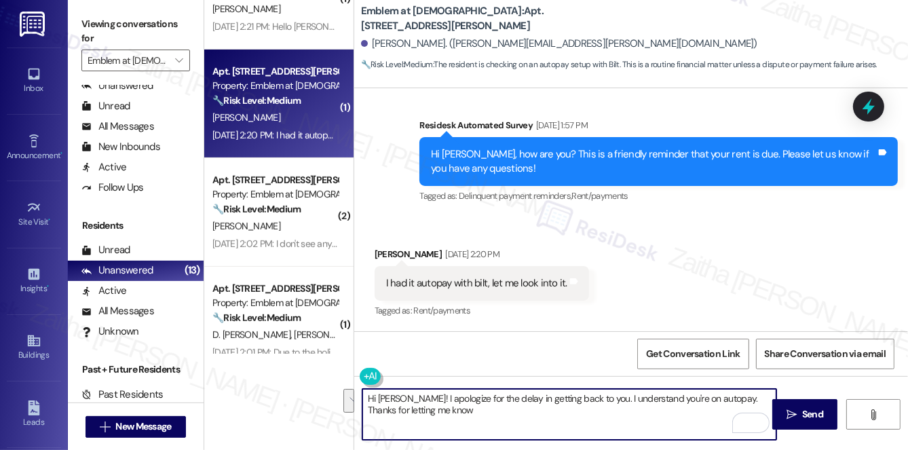
drag, startPoint x: 367, startPoint y: 398, endPoint x: 466, endPoint y: 419, distance: 101.3
click at [466, 419] on textarea "Hi [PERSON_NAME]! I apologize for the delay in getting back to you. I understan…" at bounding box center [569, 414] width 414 height 51
click at [459, 411] on textarea "Hi [PERSON_NAME]! I apologize for the delay in getting back to you. I understan…" at bounding box center [569, 414] width 414 height 51
drag, startPoint x: 366, startPoint y: 395, endPoint x: 467, endPoint y: 413, distance: 102.8
click at [467, 413] on textarea "Hi [PERSON_NAME]! I apologize for the delay in getting back to you. I understan…" at bounding box center [569, 414] width 414 height 51
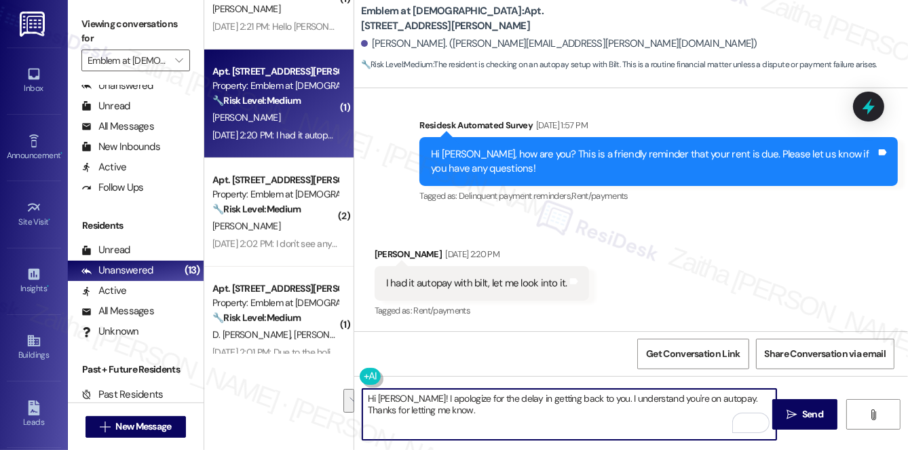
type textarea "Hi [PERSON_NAME]! I apologize for the delay in getting back to you. I understan…"
click at [447, 413] on textarea "Hi [PERSON_NAME]! I apologize for the delay in getting back to you. I understan…" at bounding box center [569, 414] width 414 height 51
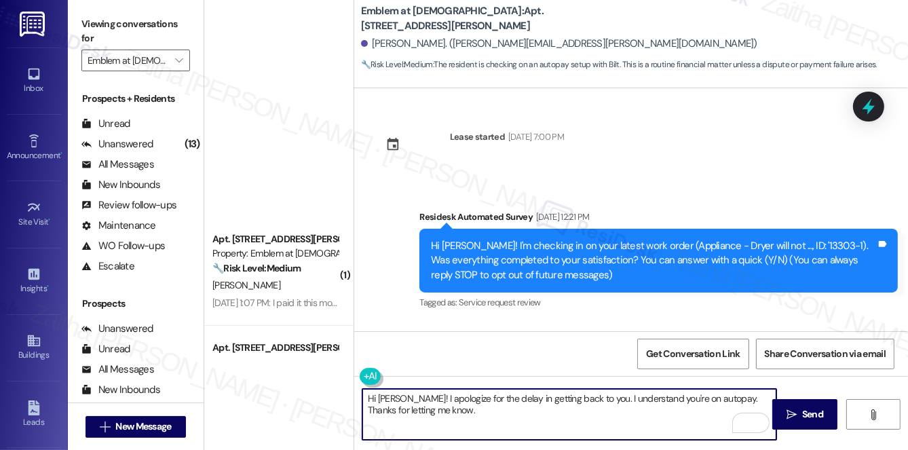
scroll to position [776, 0]
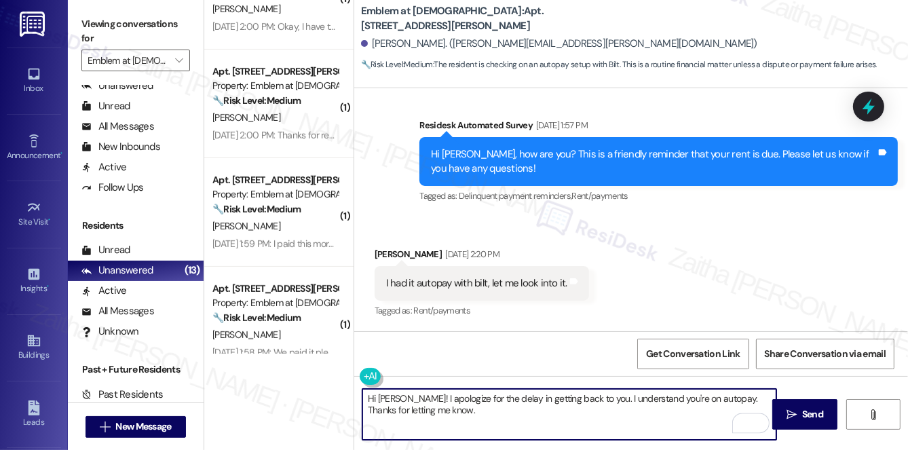
paste textarea "Please don't hesitate to reach out with any questions or concerns you may have.…"
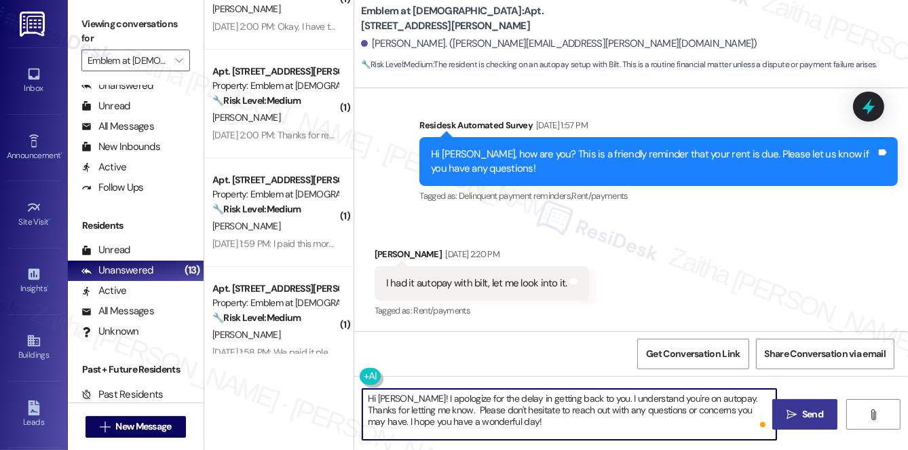
type textarea "Hi Aesha! I apologize for the delay in getting back to you. I understand you're…"
click at [808, 409] on span "Send" at bounding box center [812, 414] width 21 height 14
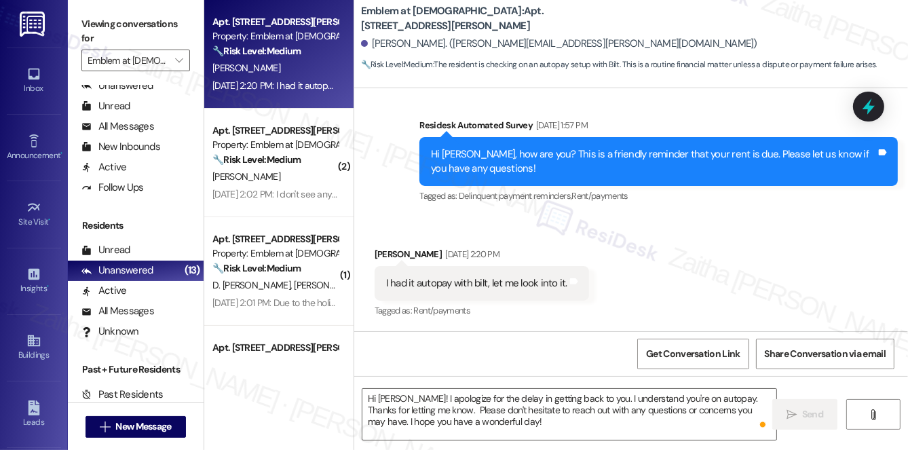
scroll to position [61, 0]
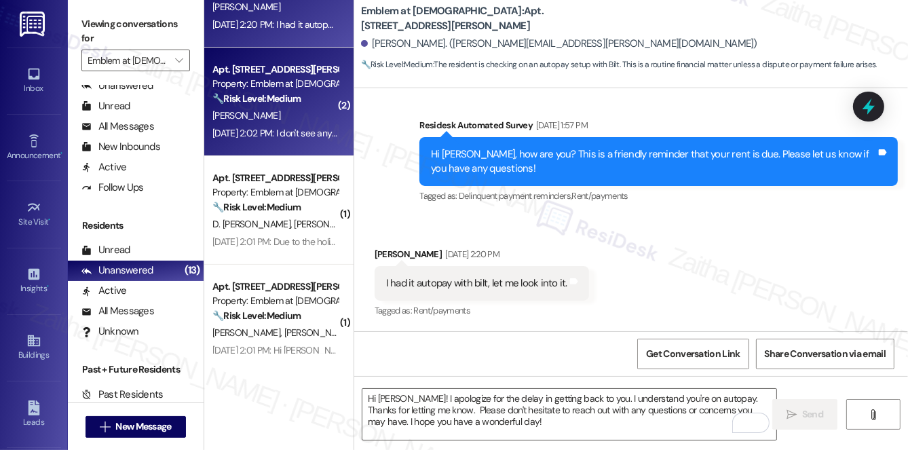
click at [315, 113] on div "[PERSON_NAME]" at bounding box center [275, 115] width 128 height 17
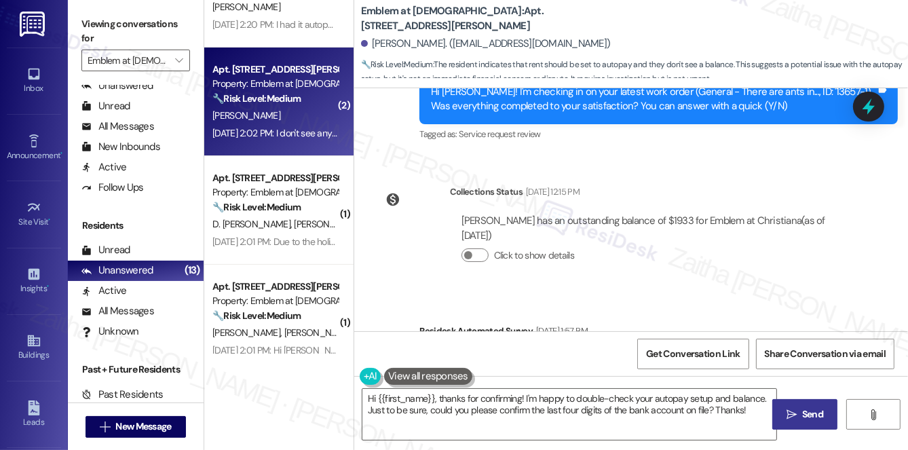
scroll to position [519, 0]
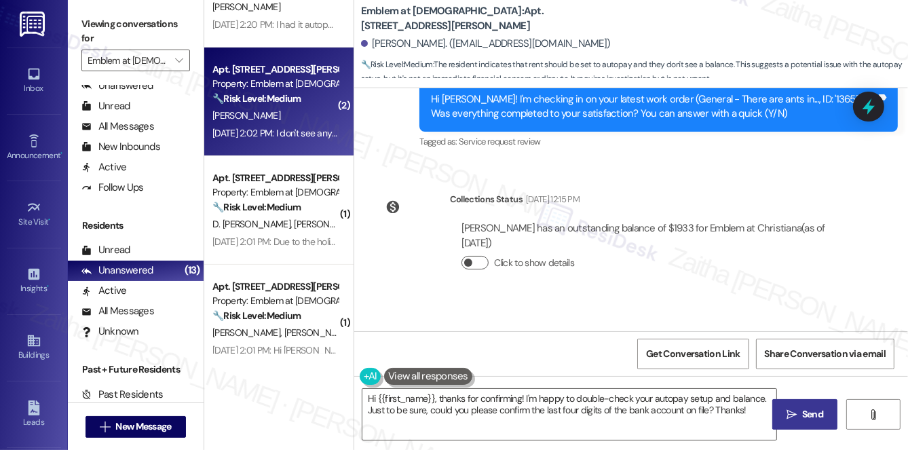
click at [478, 260] on button "Click to show details" at bounding box center [475, 263] width 27 height 14
click at [465, 259] on button "Click to hide details" at bounding box center [475, 263] width 27 height 14
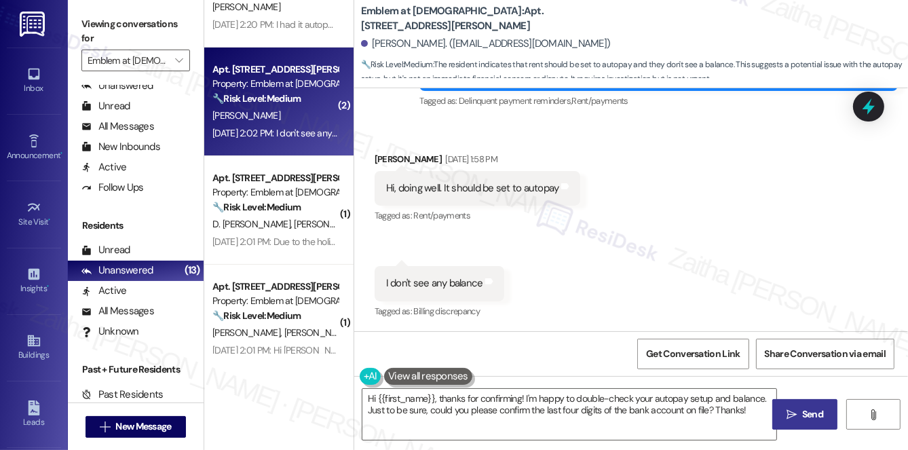
scroll to position [829, 0]
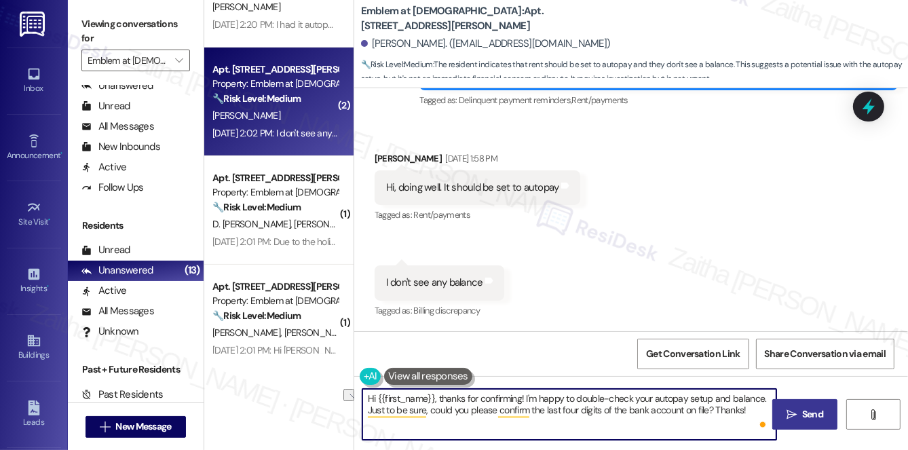
drag, startPoint x: 525, startPoint y: 395, endPoint x: 632, endPoint y: 396, distance: 106.6
click at [632, 396] on textarea "Hi {{first_name}}, thanks for confirming! I'm happy to double-check your autopa…" at bounding box center [569, 414] width 414 height 51
type textarea "Hi {{first_name}}, thanks for confirming! I understn your autopay setup and bal…"
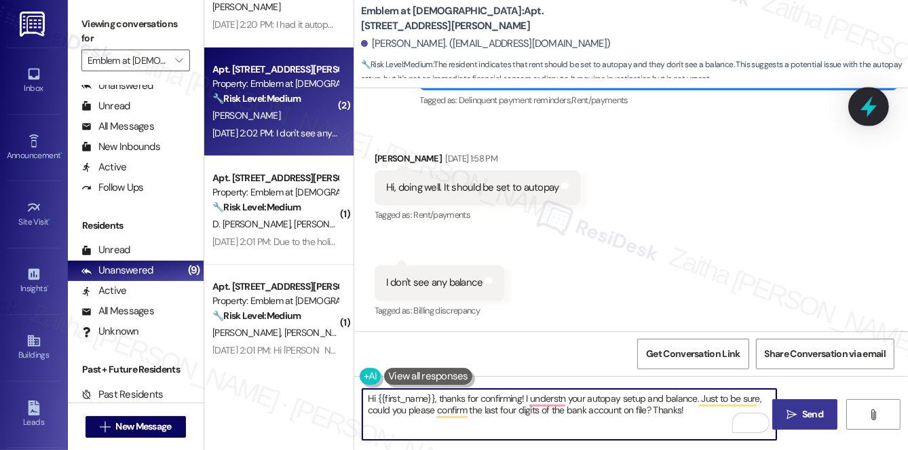
click at [863, 105] on icon at bounding box center [868, 106] width 23 height 23
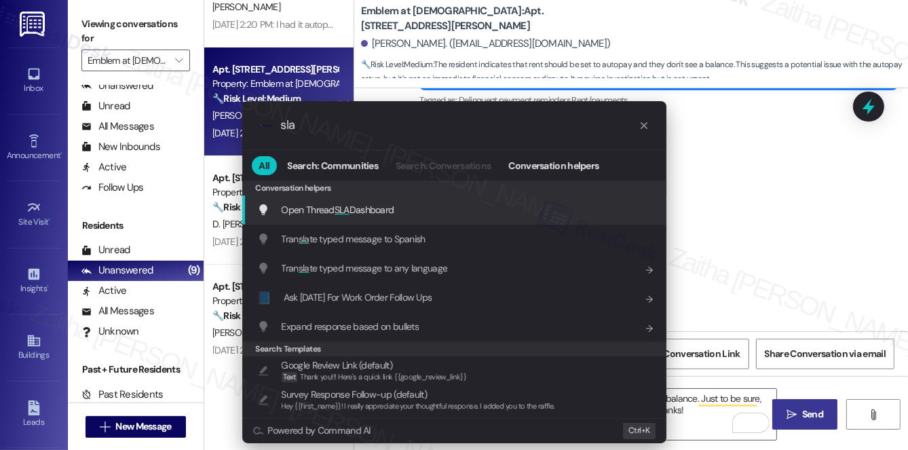
type input "sla"
click at [368, 212] on span "Open Thread SLA Dashboard" at bounding box center [338, 210] width 113 height 12
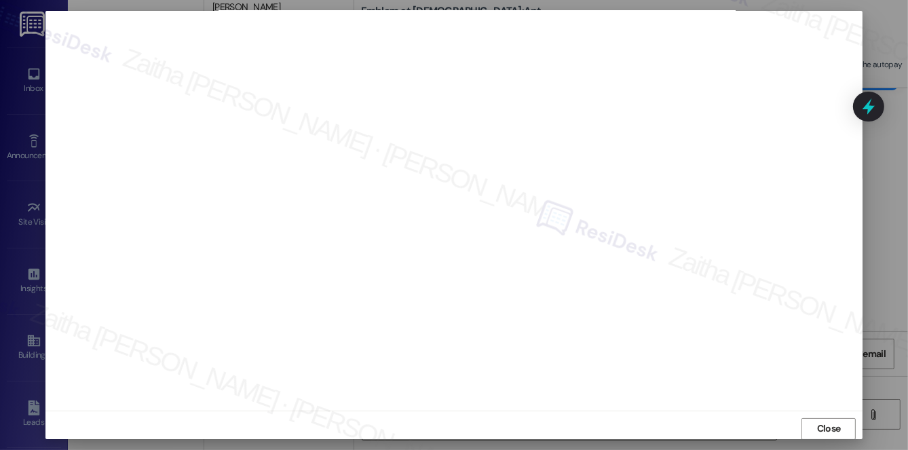
scroll to position [0, 0]
click at [823, 428] on span "Close" at bounding box center [829, 434] width 24 height 14
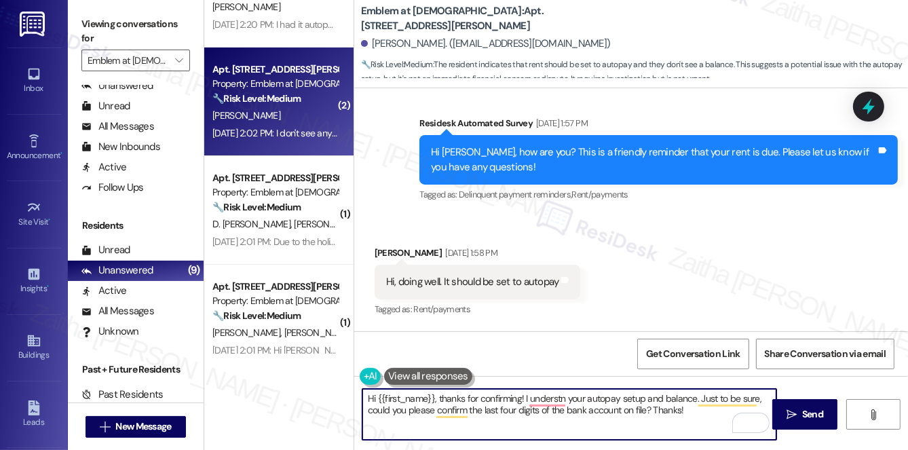
scroll to position [829, 0]
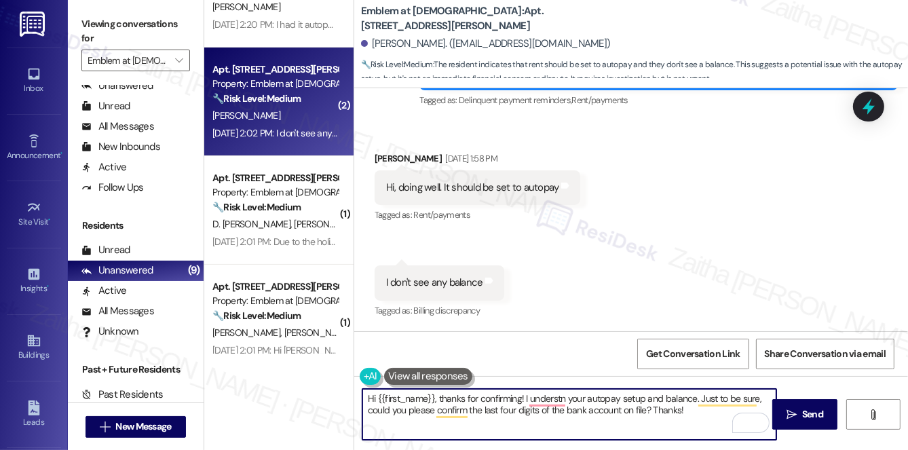
drag, startPoint x: 438, startPoint y: 397, endPoint x: 679, endPoint y: 413, distance: 242.1
click at [679, 413] on textarea "Hi {{first_name}}, thanks for confirming! I understn your autopay setup and bal…" at bounding box center [569, 414] width 414 height 51
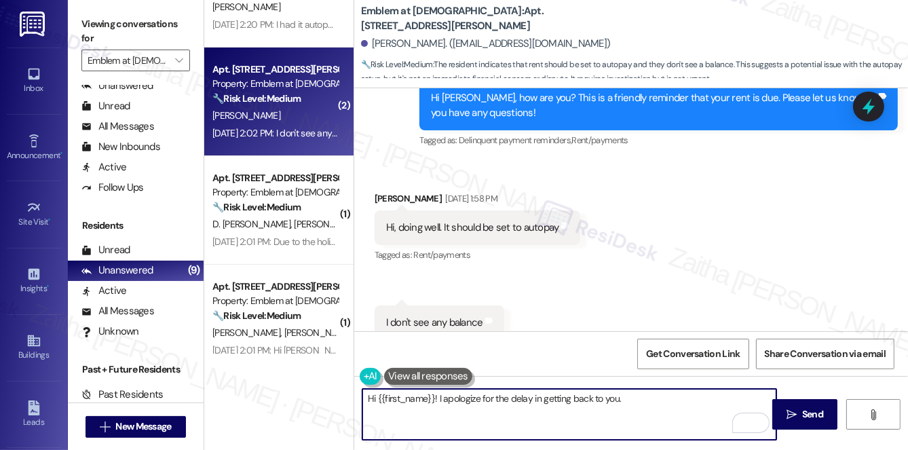
scroll to position [767, 0]
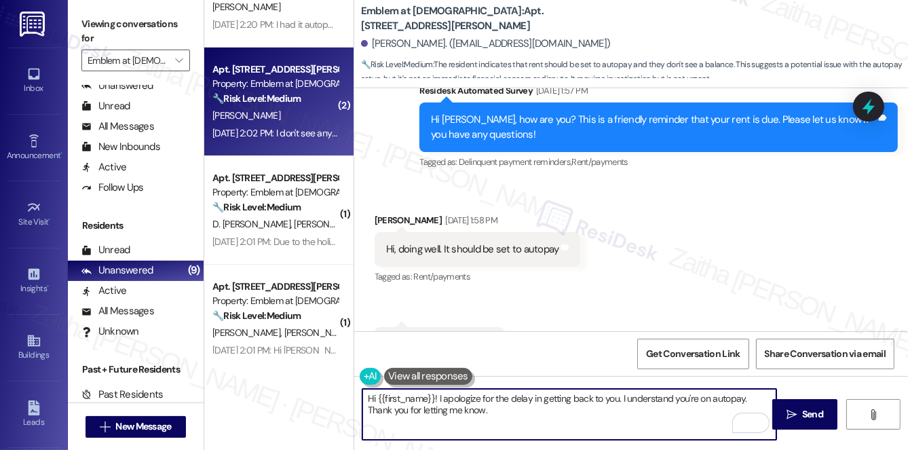
paste textarea "Please don't hesitate to reach out with any questions or concerns you may have.…"
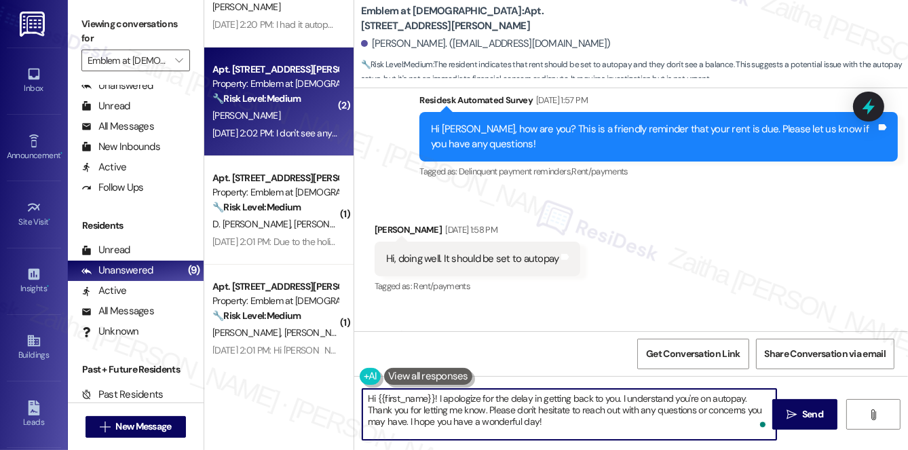
scroll to position [829, 0]
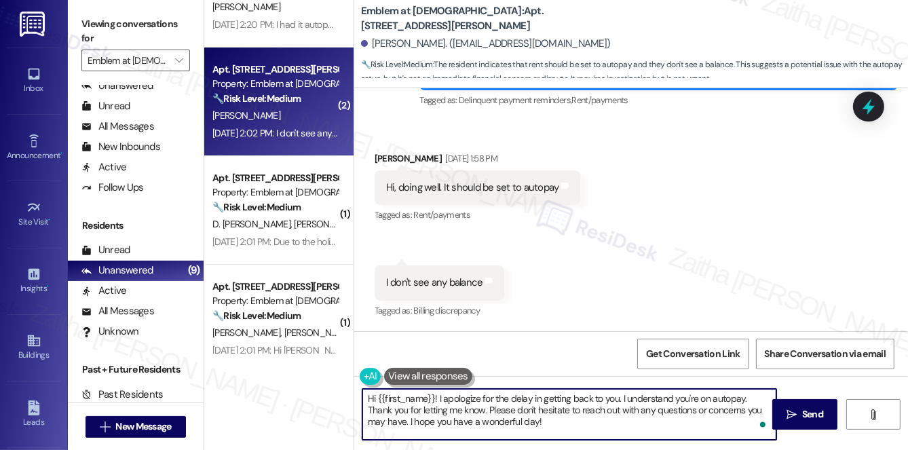
type textarea "Hi {{first_name}}! I apologize for the delay in getting back to you. I understa…"
click at [798, 413] on span " Send" at bounding box center [805, 414] width 43 height 14
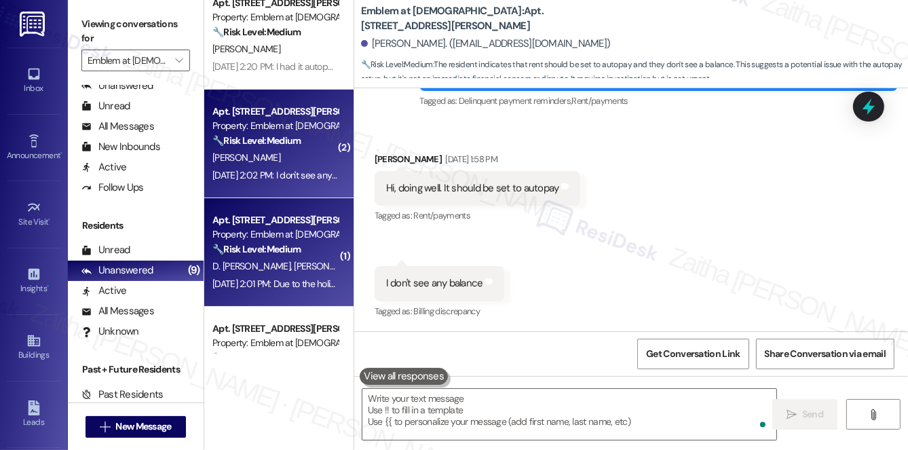
scroll to position [0, 0]
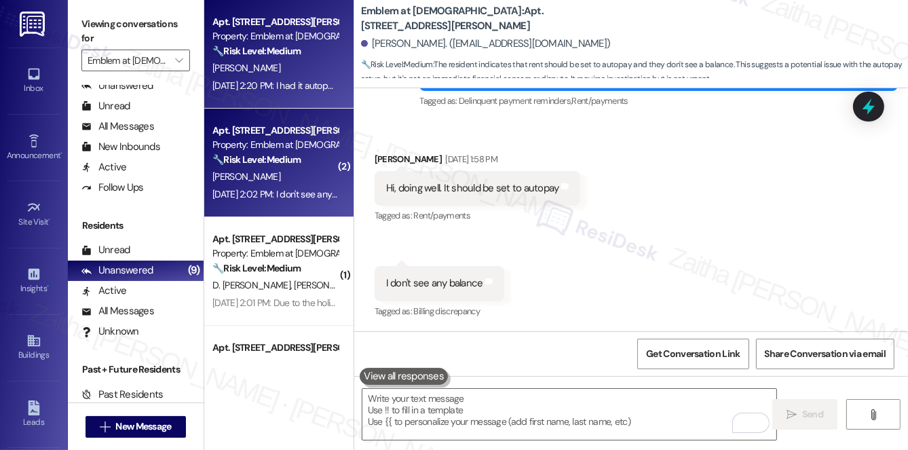
click at [300, 73] on div "[PERSON_NAME]" at bounding box center [275, 68] width 128 height 17
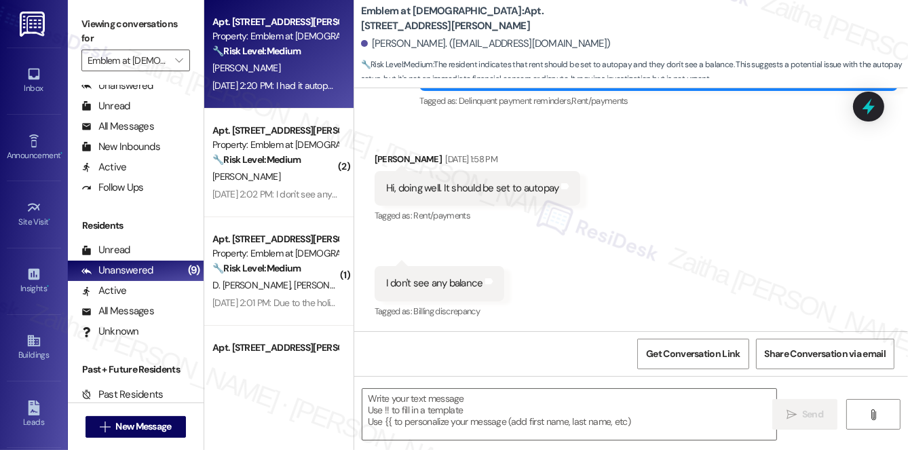
type textarea "Fetching suggested responses. Please feel free to read through the conversation…"
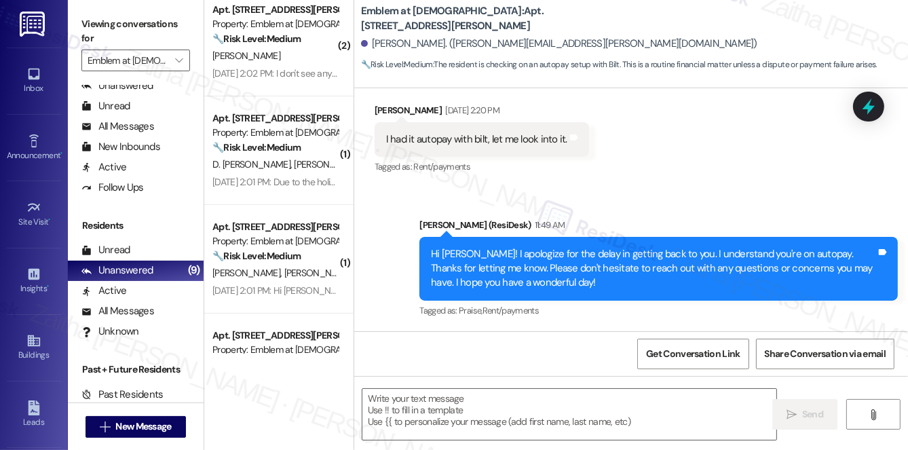
scroll to position [123, 0]
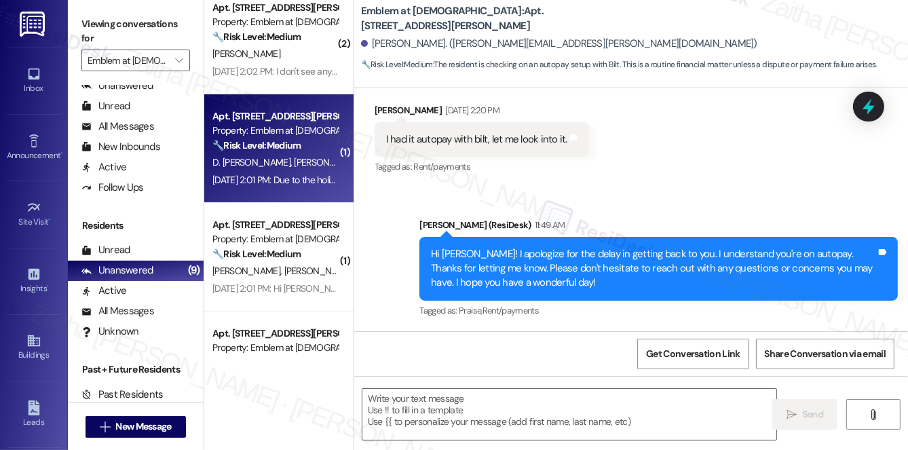
click at [302, 166] on span "[PERSON_NAME]" at bounding box center [328, 162] width 68 height 12
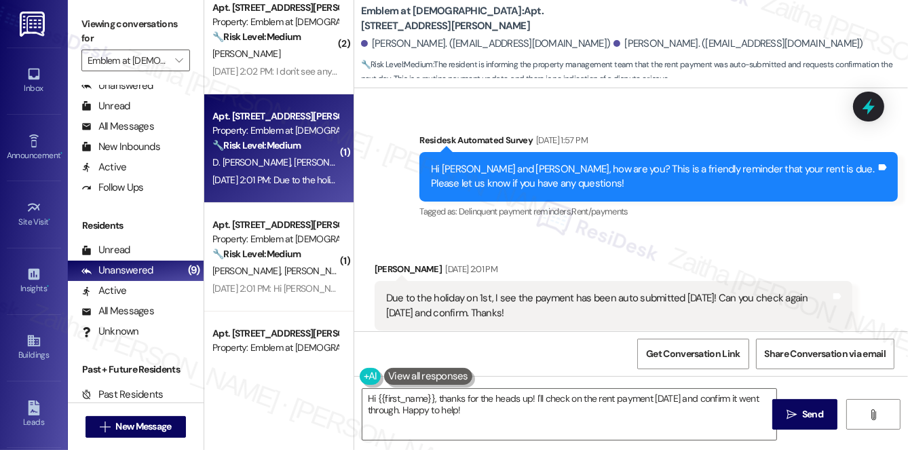
scroll to position [939, 0]
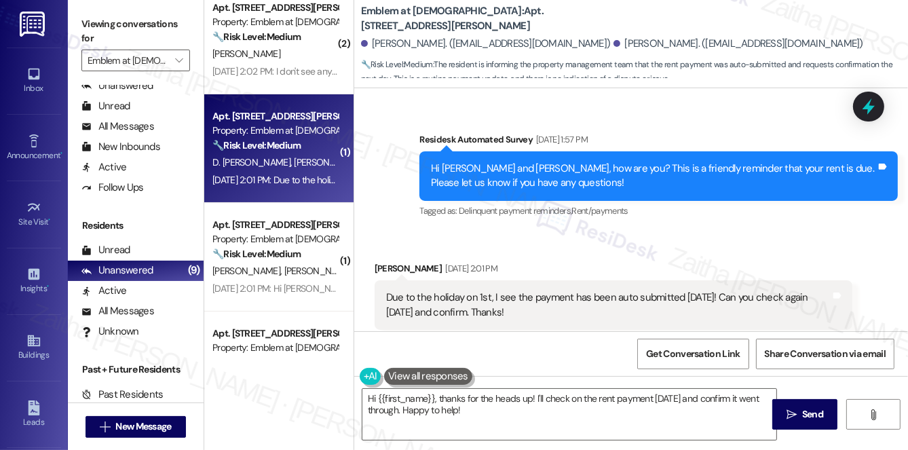
click at [383, 261] on div "Darshan Madan Kumar Sep 03, 2025 at 2:01 PM" at bounding box center [614, 270] width 478 height 19
copy div "Darshan"
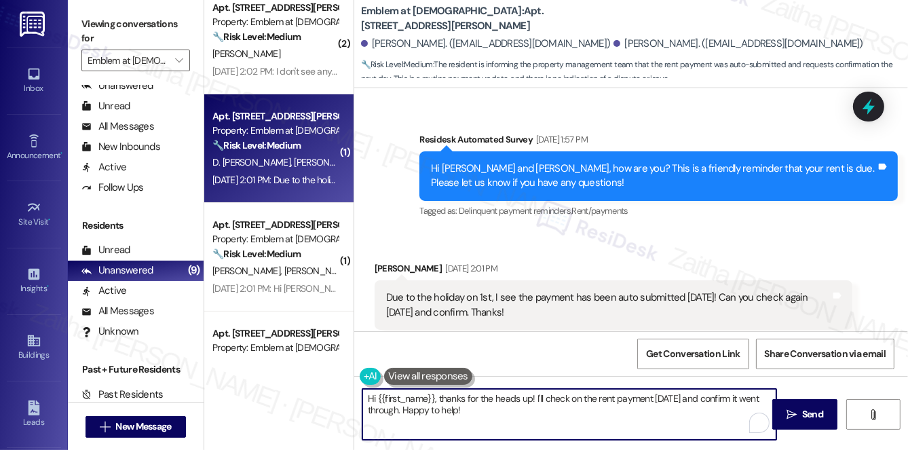
drag, startPoint x: 376, startPoint y: 396, endPoint x: 477, endPoint y: 415, distance: 103.0
click at [476, 415] on textarea "Hi {{first_name}}, thanks for the heads up! I'll check on the rent payment tomo…" at bounding box center [569, 414] width 414 height 51
paste textarea "Darshan"
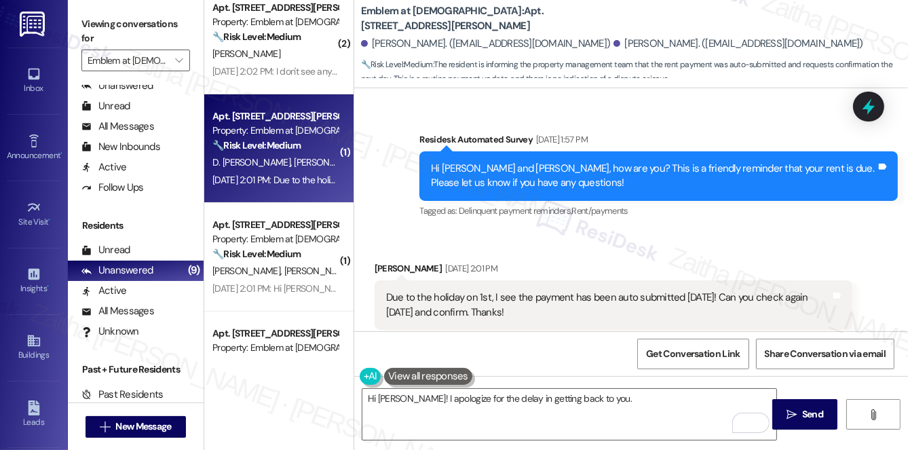
drag, startPoint x: 383, startPoint y: 271, endPoint x: 528, endPoint y: 288, distance: 145.6
click at [528, 290] on div "Due to the holiday on 1st, I see the payment has been auto submitted today! Can…" at bounding box center [609, 304] width 448 height 29
copy div "Due to the holiday on 1st, I see the payment has been auto submitted today! Can…"
click at [611, 251] on div "Received via SMS Darshan Madan Kumar Sep 03, 2025 at 2:01 PM Due to the holiday…" at bounding box center [613, 305] width 499 height 109
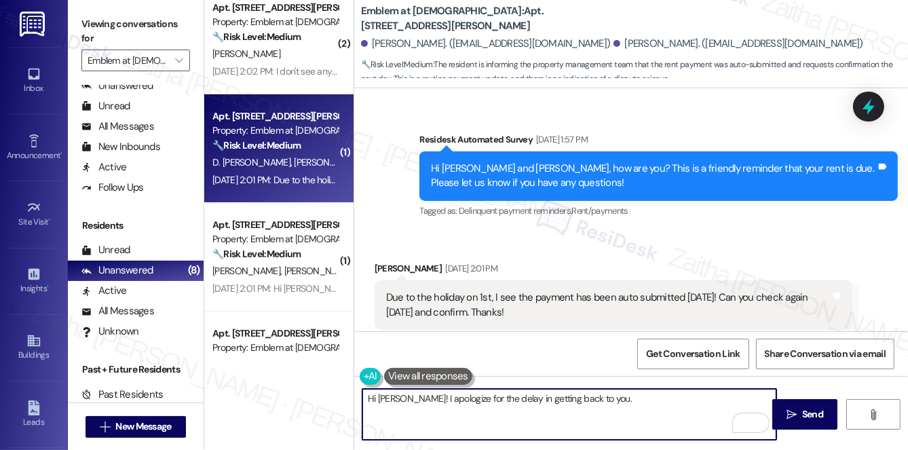
click at [624, 402] on textarea "Hi Darshan! I apologize for the delay in getting back to you." at bounding box center [569, 414] width 414 height 51
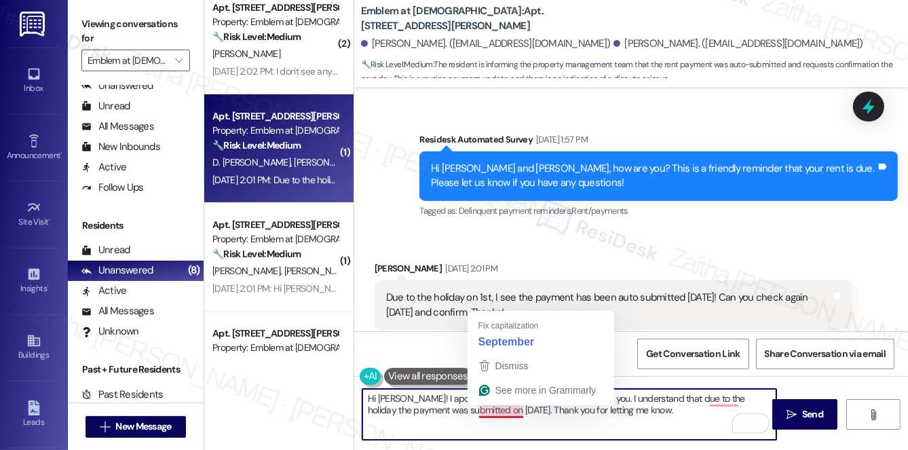
click at [494, 411] on textarea "Hi Darshan! I apologize for the delay in getting back to you. I understand that…" at bounding box center [569, 414] width 414 height 51
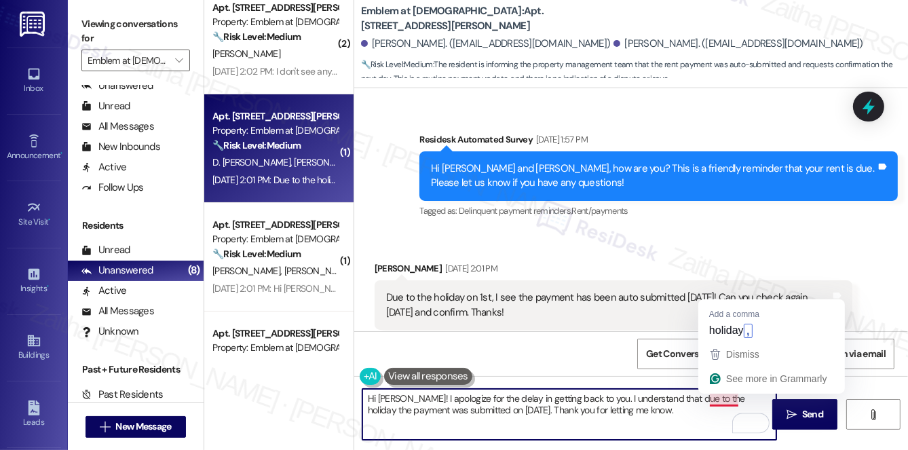
type textarea "Hi Darshan! I apologize for the delay in getting back to you. I understand that…"
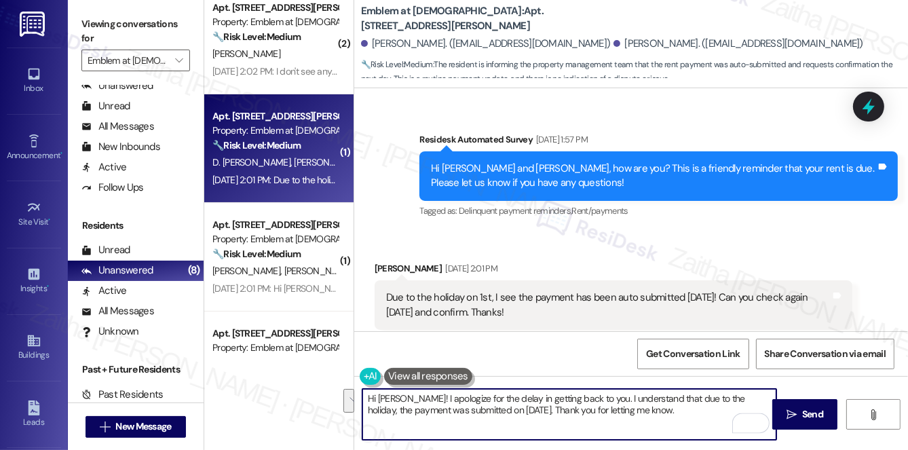
drag, startPoint x: 366, startPoint y: 396, endPoint x: 671, endPoint y: 406, distance: 304.9
click at [671, 406] on textarea "Hi Darshan! I apologize for the delay in getting back to you. I understand that…" at bounding box center [569, 414] width 414 height 51
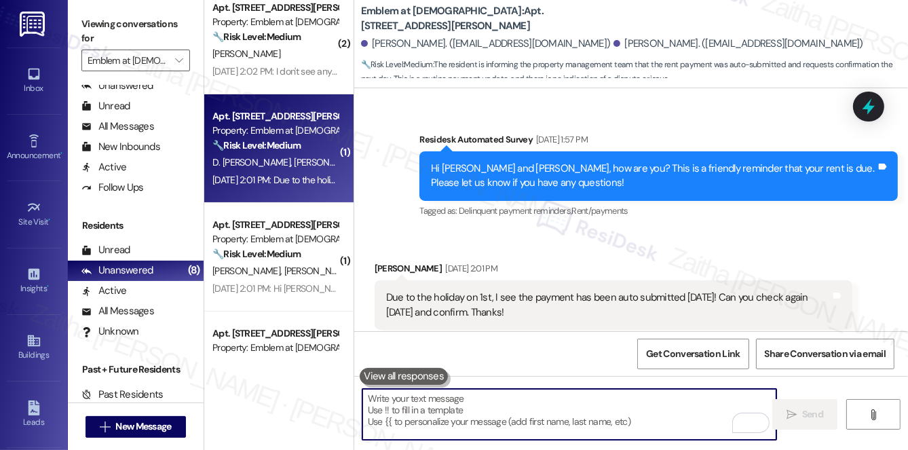
paste textarea "Hi Darshan! I apologize for the delay in getting back to you. I understand that…"
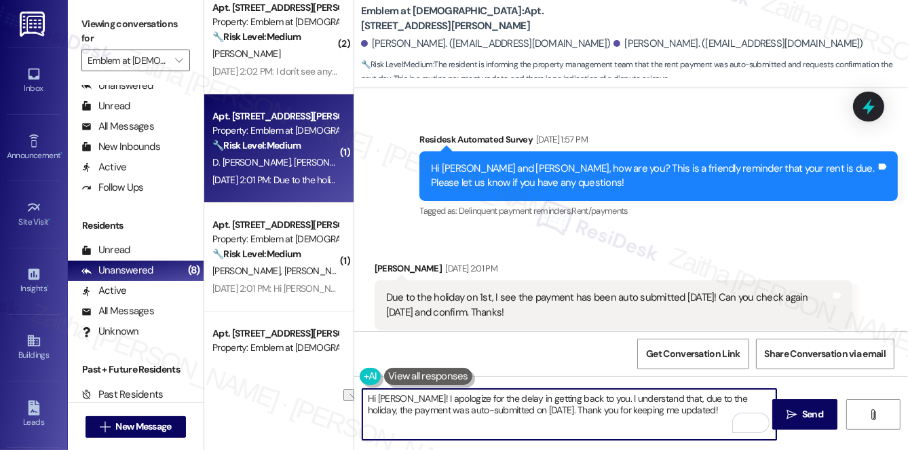
drag, startPoint x: 617, startPoint y: 408, endPoint x: 700, endPoint y: 408, distance: 83.5
click at [700, 408] on textarea "Hi Darshan! I apologize for the delay in getting back to you. I understand that…" at bounding box center [569, 414] width 414 height 51
paste textarea "Please don't hesitate to reach out with any questions or concerns you may have.…"
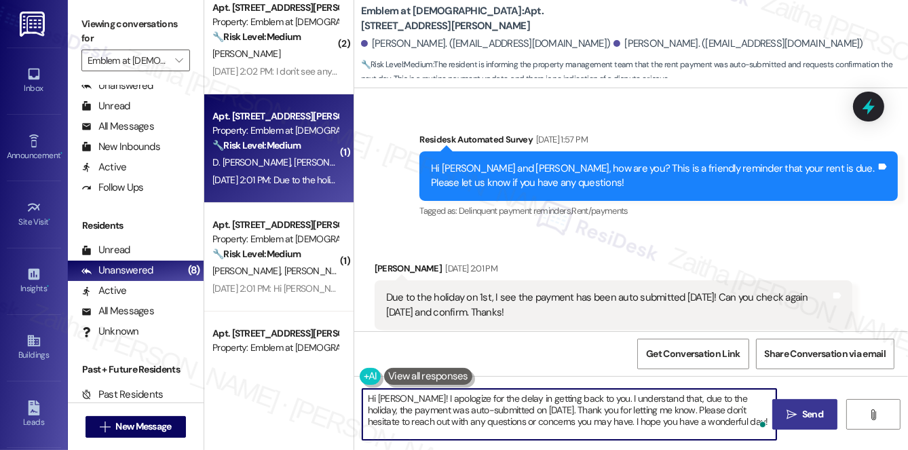
type textarea "Hi Darshan! I apologize for the delay in getting back to you. I understand that…"
click at [812, 411] on span "Send" at bounding box center [812, 414] width 21 height 14
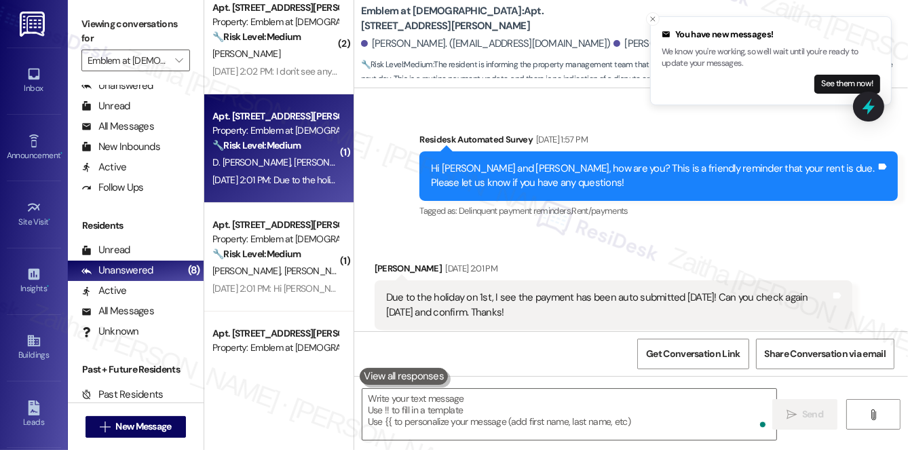
scroll to position [938, 0]
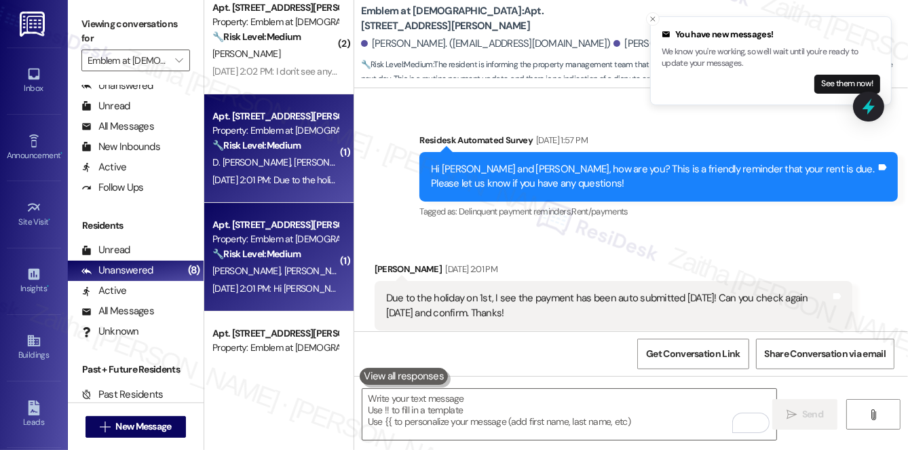
click at [297, 301] on div "Apt. 1000-207, 1150 Helen Drive Property: Emblem at Christiana 🔧 Risk Level: Me…" at bounding box center [278, 257] width 149 height 109
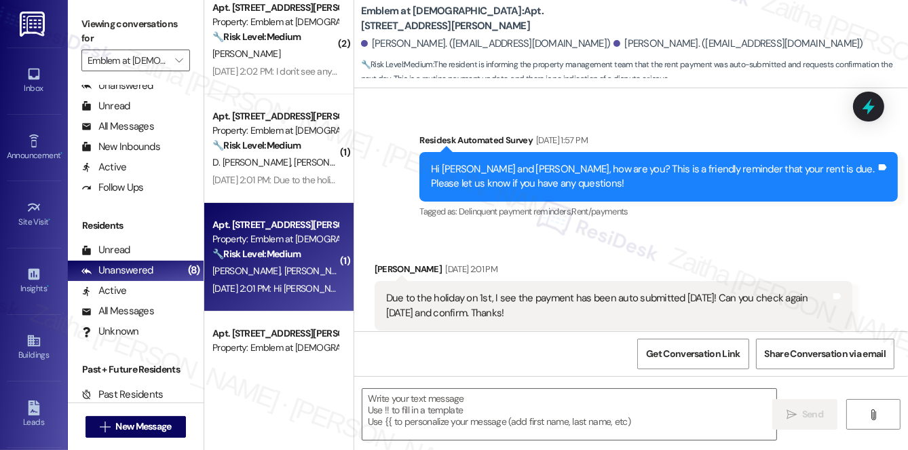
type textarea "Fetching suggested responses. Please feel free to read through the conversation…"
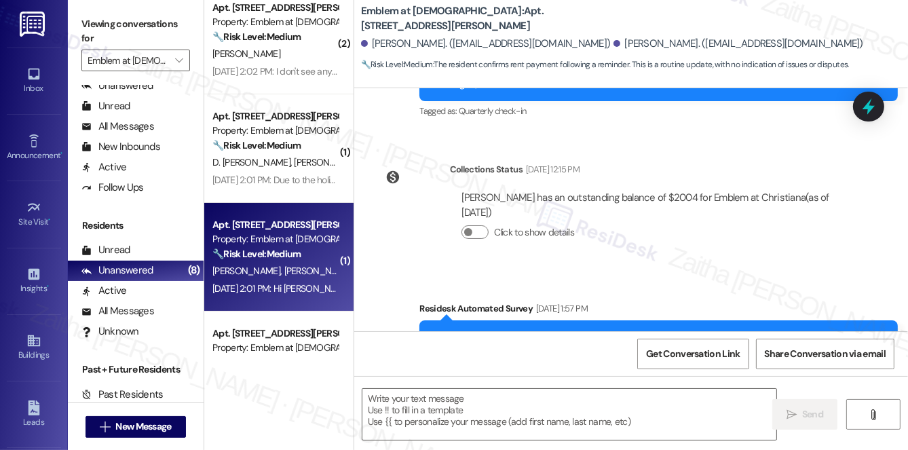
type textarea "Fetching suggested responses. Please feel free to read through the conversation…"
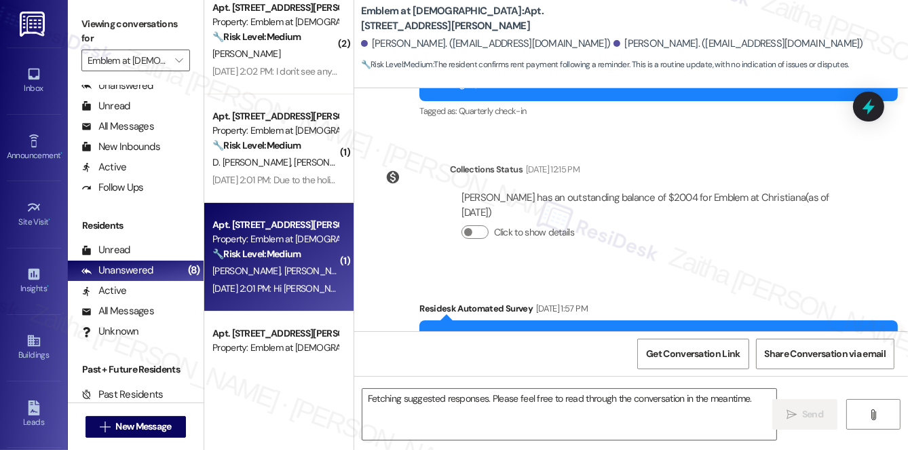
scroll to position [360, 0]
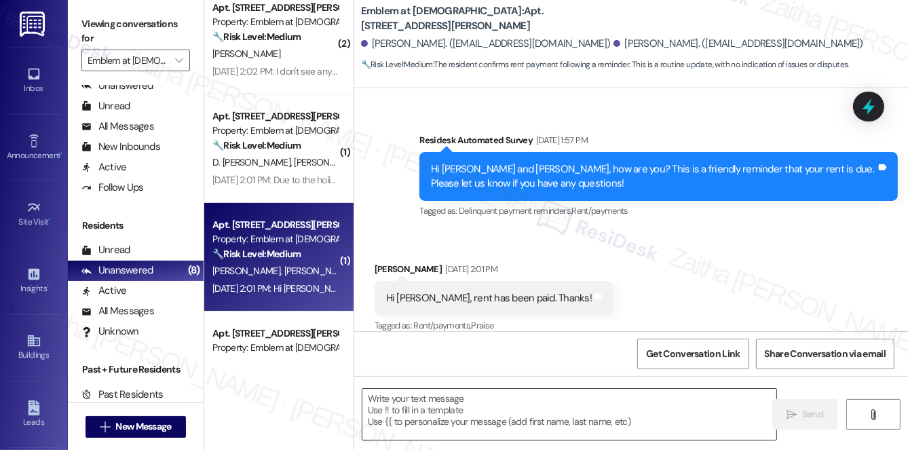
click at [468, 400] on textarea at bounding box center [569, 414] width 414 height 51
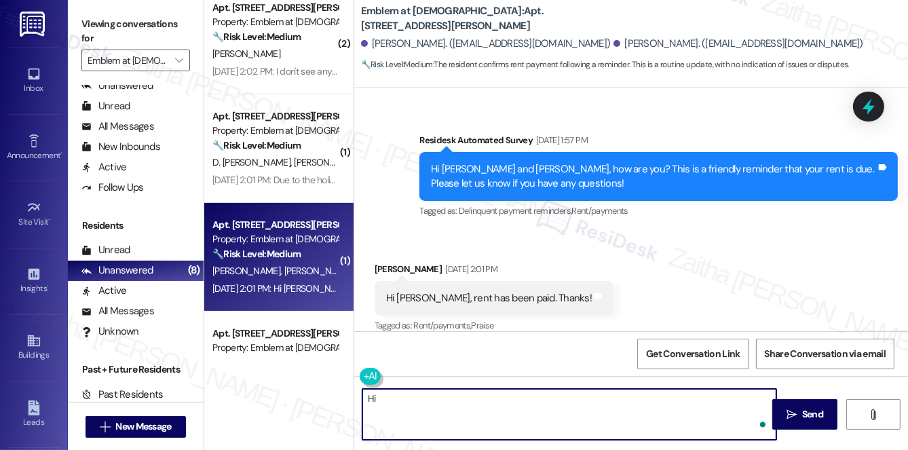
type textarea "Hi"
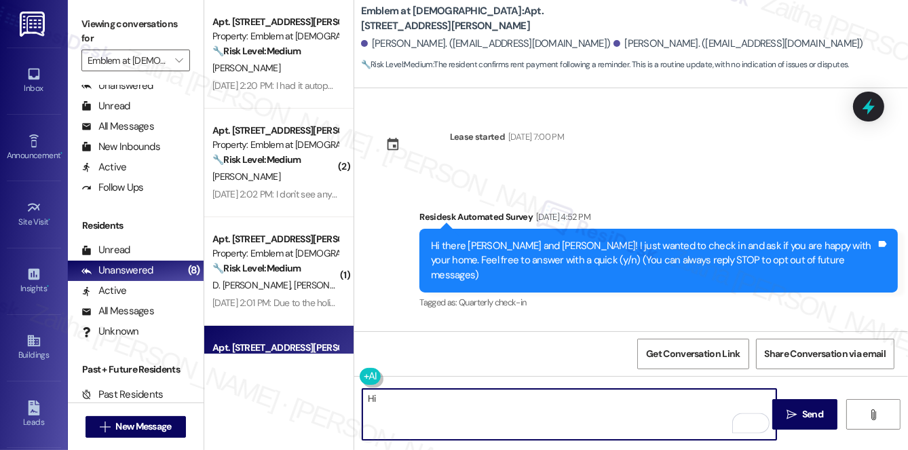
scroll to position [360, 0]
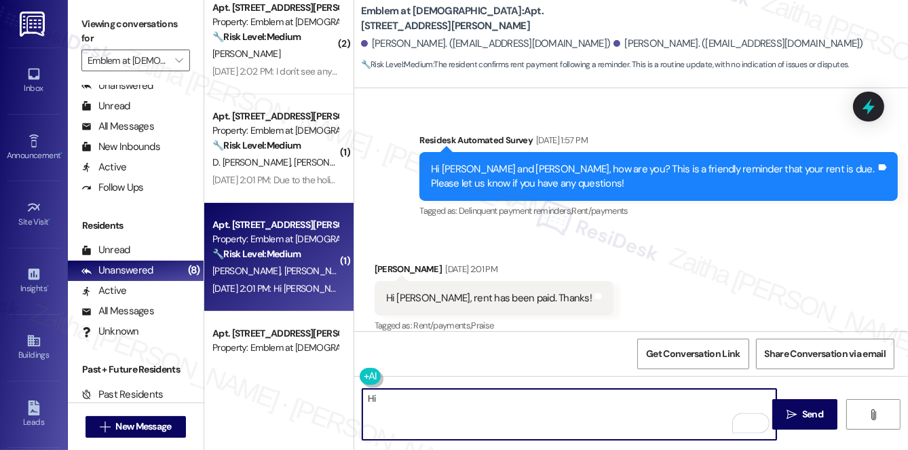
click at [376, 262] on div "Amy Shannon Sep 03, 2025 at 2:01 PM" at bounding box center [494, 271] width 239 height 19
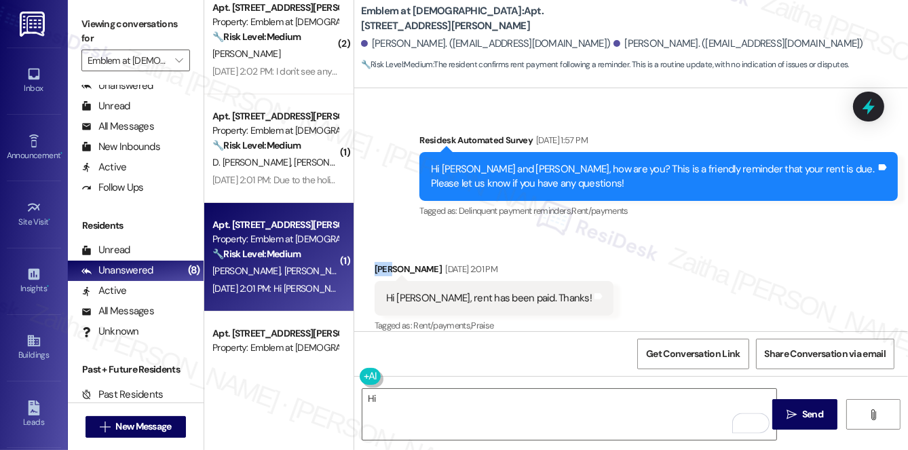
click at [376, 262] on div "Amy Shannon Sep 03, 2025 at 2:01 PM" at bounding box center [494, 271] width 239 height 19
copy div "Amy"
click at [400, 403] on textarea "Hi" at bounding box center [569, 414] width 414 height 51
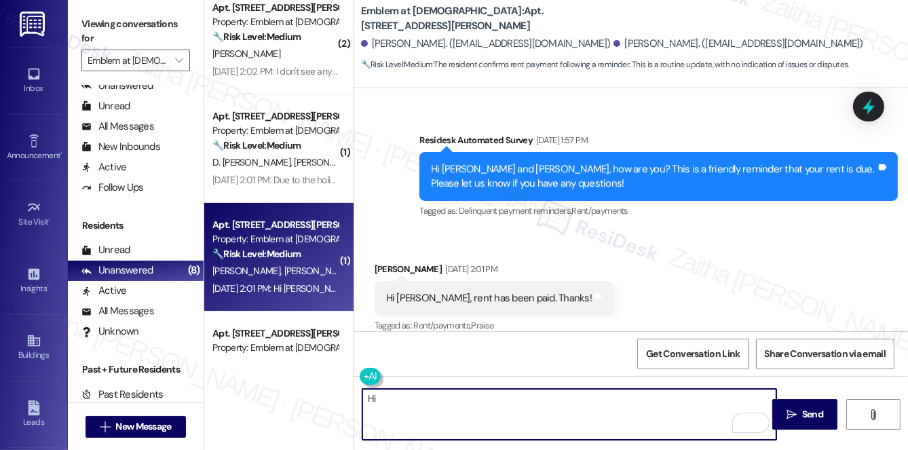
paste textarea "Amy"
paste textarea "Thanks for confirming your payment! We appreciate you taking care of it. Let us…"
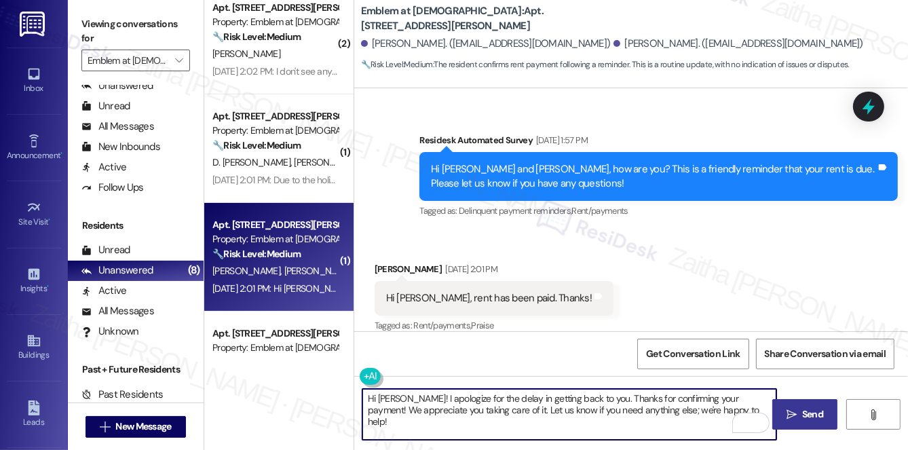
type textarea "Hi Amy! I apologize for the delay in getting back to you. Thanks for confirming…"
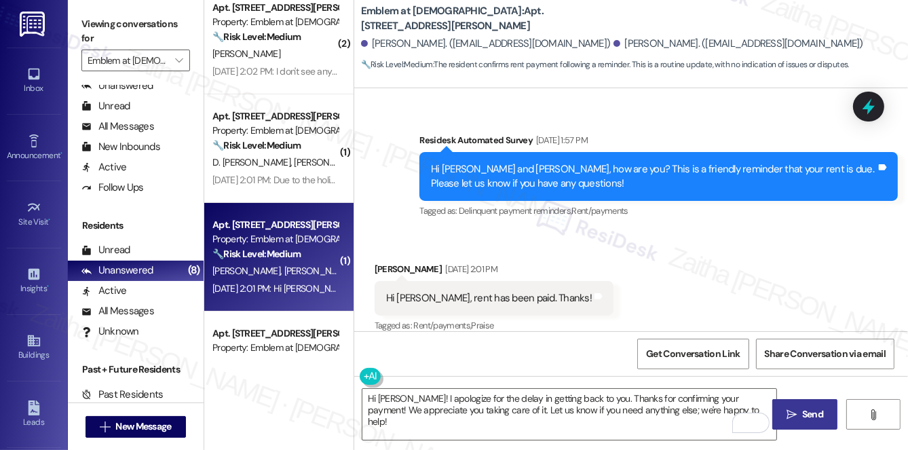
click at [794, 415] on icon "" at bounding box center [792, 414] width 10 height 11
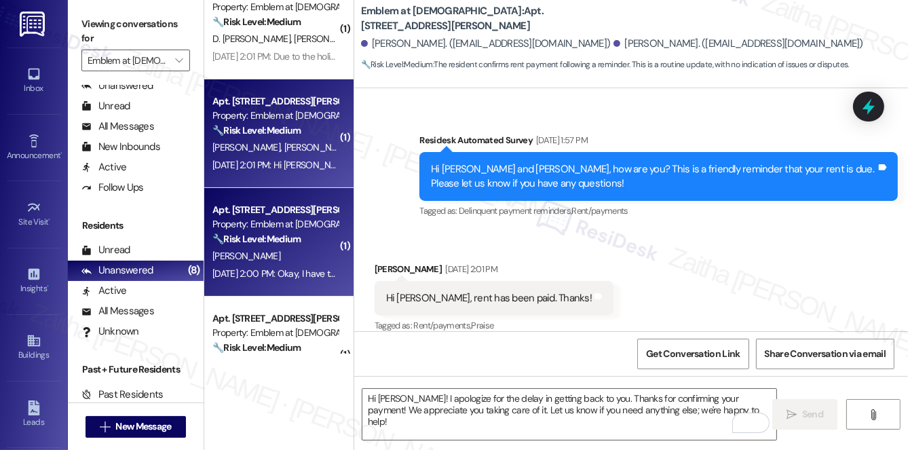
click at [304, 232] on div "🔧 Risk Level: Medium The resident is confirming their autopay is set up. This i…" at bounding box center [275, 239] width 126 height 14
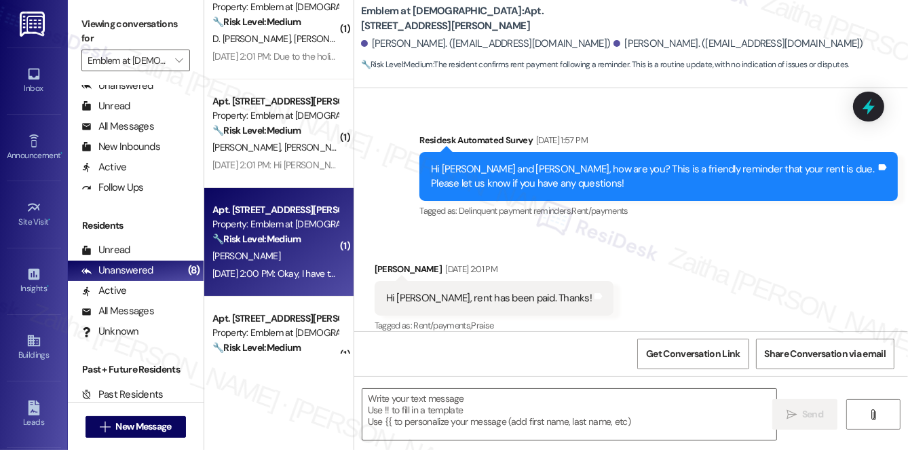
type textarea "Fetching suggested responses. Please feel free to read through the conversation…"
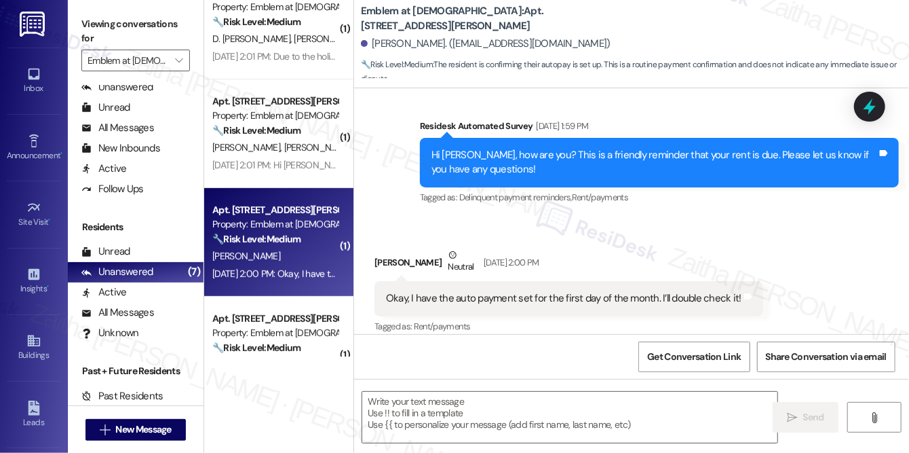
scroll to position [874, 0]
